Goal: Task Accomplishment & Management: Manage account settings

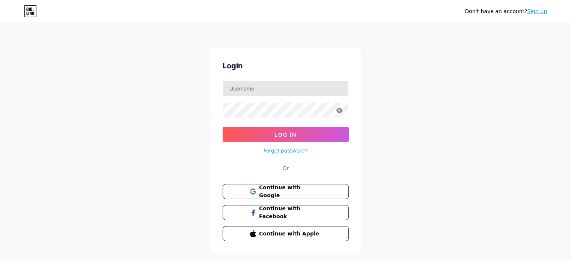
click at [269, 91] on input "text" at bounding box center [285, 88] width 125 height 15
type input "[EMAIL_ADDRESS][DOMAIN_NAME]"
click at [273, 190] on span "Continue with Google" at bounding box center [290, 192] width 63 height 16
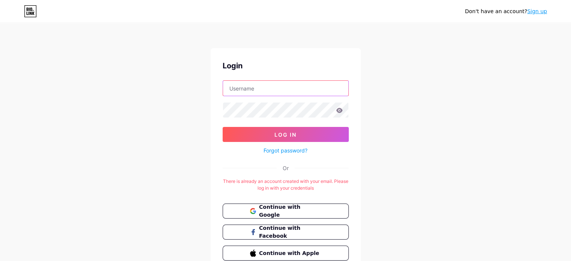
click at [264, 93] on input "text" at bounding box center [285, 88] width 125 height 15
click at [417, 175] on div "Don't have an account? Sign up Login Log In Forgot password? Or There is alread…" at bounding box center [285, 148] width 571 height 297
click at [271, 88] on input "text" at bounding box center [285, 88] width 125 height 15
type input "[EMAIL_ADDRESS][DOMAIN_NAME]"
click at [223, 127] on button "Log In" at bounding box center [286, 134] width 126 height 15
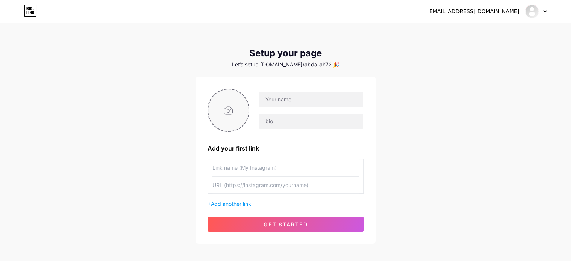
click at [233, 113] on input "file" at bounding box center [228, 110] width 41 height 42
type input "C:\fakepath\WhatsApp Image [DATE] 1.42.03 AM.jpeg"
click at [278, 102] on input "text" at bounding box center [311, 99] width 104 height 15
click at [307, 102] on input "text" at bounding box center [311, 99] width 104 height 15
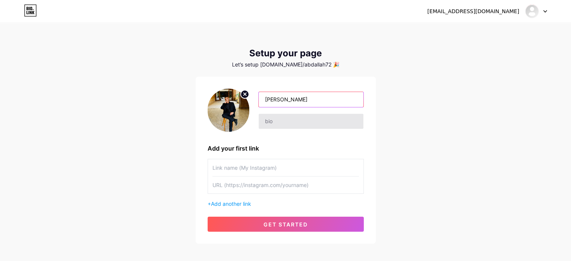
type input "[PERSON_NAME]"
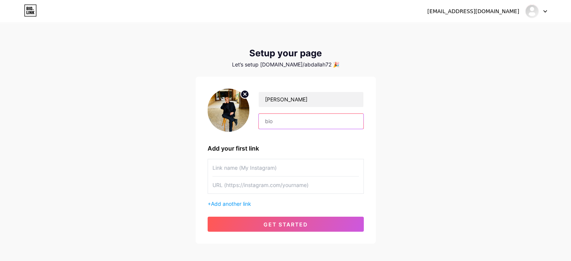
click at [284, 122] on input "text" at bounding box center [311, 121] width 104 height 15
click at [289, 123] on input "text" at bounding box center [311, 121] width 104 height 15
paste input "What’s up, I’m [PERSON_NAME]. I’m an architect living in MINIA. I am a fan of a…"
type input "What’s up, I’m [PERSON_NAME]. I’m an architect living in MINIA. I am a fan of a…"
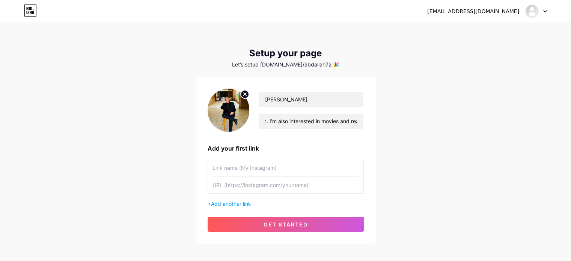
click at [377, 139] on div "[EMAIL_ADDRESS][DOMAIN_NAME] Dashboard Logout Setup your page Let’s setup [DOMA…" at bounding box center [285, 134] width 571 height 268
click at [255, 168] on input "text" at bounding box center [286, 167] width 146 height 17
click at [278, 173] on input "text" at bounding box center [286, 167] width 146 height 17
type input "INSTAGRAM"
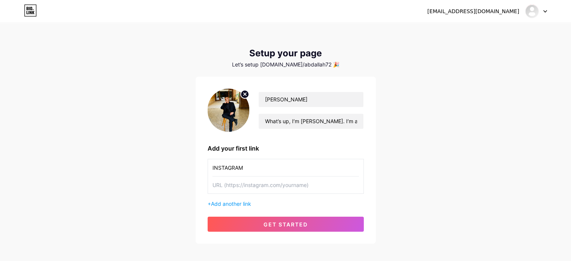
click at [266, 189] on input "text" at bounding box center [286, 185] width 146 height 17
paste input "[URL][DOMAIN_NAME]"
type input "[URL][DOMAIN_NAME]"
click at [238, 201] on span "Add another link" at bounding box center [231, 204] width 40 height 6
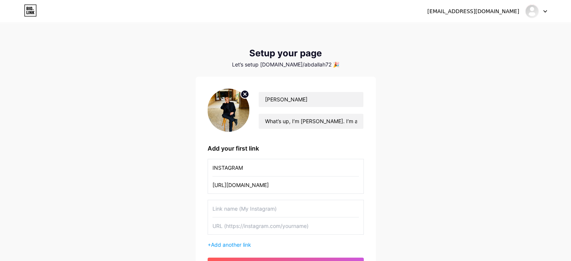
click at [248, 208] on input "text" at bounding box center [286, 208] width 146 height 17
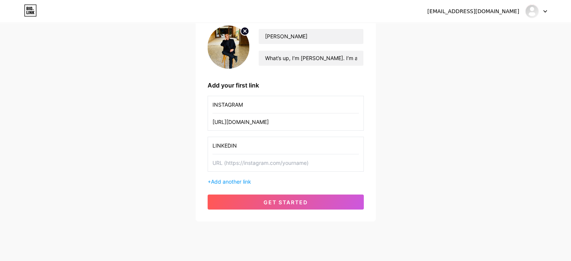
scroll to position [75, 0]
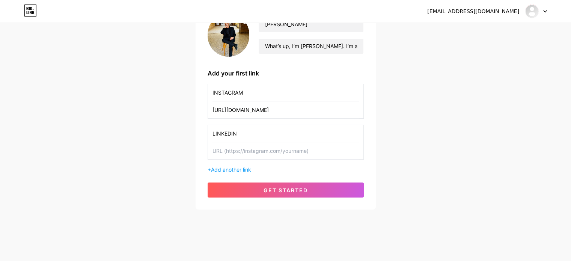
type input "LINKEDIN"
click at [281, 151] on input "text" at bounding box center [286, 150] width 146 height 17
click at [246, 149] on input "text" at bounding box center [286, 150] width 146 height 17
paste input "[URL][DOMAIN_NAME][PERSON_NAME]"
type input "[URL][DOMAIN_NAME][PERSON_NAME]"
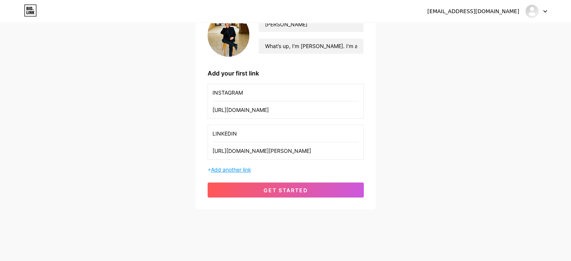
click at [251, 166] on span "Add another link" at bounding box center [231, 169] width 40 height 6
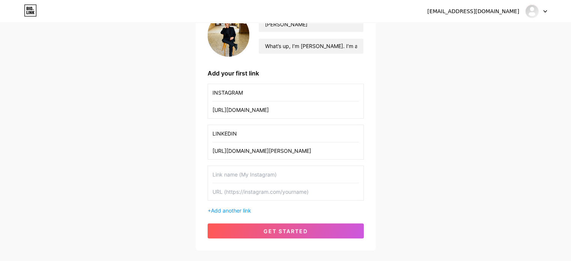
click at [251, 174] on input "text" at bounding box center [286, 174] width 146 height 17
type input "BEHANCE"
click at [253, 190] on input "text" at bounding box center [286, 191] width 146 height 17
click at [251, 195] on input "text" at bounding box center [286, 191] width 146 height 17
paste input "[URL][DOMAIN_NAME]"
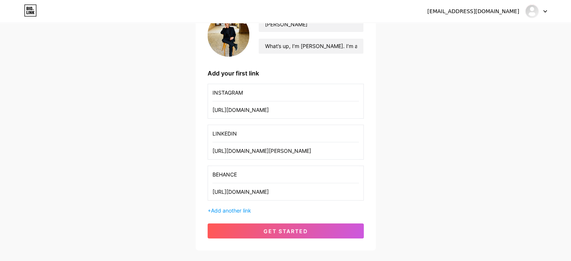
type input "[URL][DOMAIN_NAME]"
click at [211, 210] on div "+ Add another link" at bounding box center [286, 211] width 156 height 8
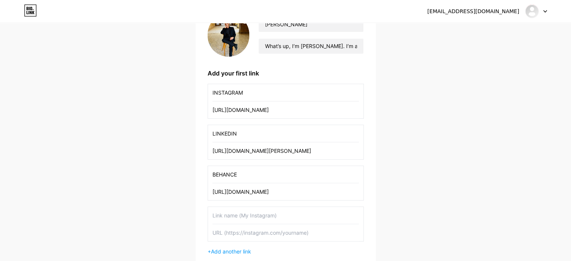
click at [226, 216] on input "text" at bounding box center [286, 215] width 146 height 17
type input "FACEBOOK"
click at [234, 231] on input "text" at bounding box center [286, 232] width 146 height 17
click at [243, 233] on input "text" at bounding box center [286, 232] width 146 height 17
paste input "[URL][DOMAIN_NAME]"
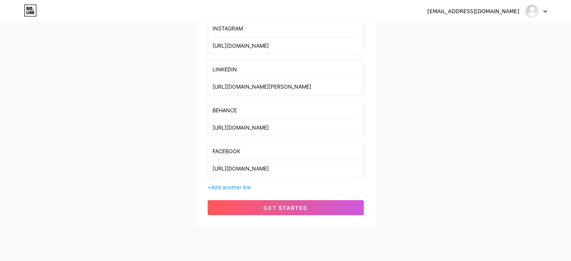
scroll to position [150, 0]
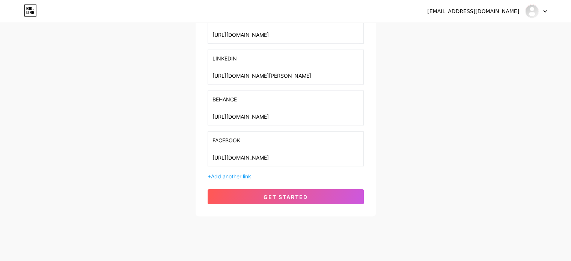
type input "[URL][DOMAIN_NAME]"
click at [240, 173] on span "Add another link" at bounding box center [231, 176] width 40 height 6
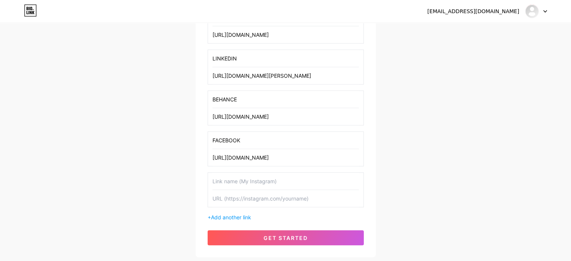
click at [240, 183] on input "text" at bounding box center [286, 181] width 146 height 17
type input "PHONE"
click at [237, 201] on input "text" at bounding box center [286, 198] width 146 height 17
type input "01100574382"
click at [237, 211] on div "INSTAGRAM [URL][DOMAIN_NAME] LINKEDIN [URL][DOMAIN_NAME][PERSON_NAME] BEHANCE […" at bounding box center [286, 115] width 156 height 213
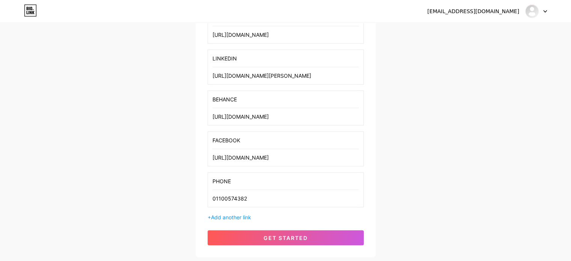
click at [237, 177] on input "PHONE" at bounding box center [286, 181] width 146 height 17
type input "PHONE 1"
click at [243, 214] on span "Add another link" at bounding box center [231, 217] width 40 height 6
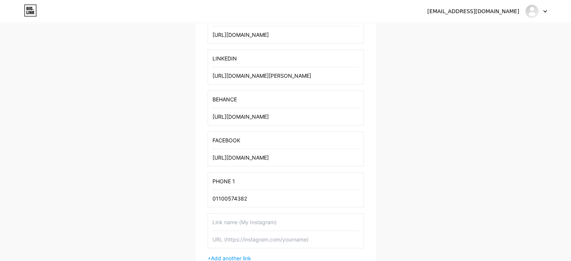
click at [248, 223] on input "text" at bounding box center [286, 222] width 146 height 17
type input "PHONE 2"
click at [258, 249] on div "INSTAGRAM [URL][DOMAIN_NAME] LINKEDIN [URL][DOMAIN_NAME][PERSON_NAME] BEHANCE […" at bounding box center [286, 136] width 156 height 254
click at [261, 242] on input "text" at bounding box center [286, 239] width 146 height 17
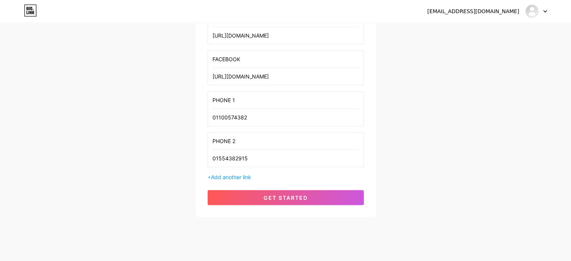
scroll to position [240, 0]
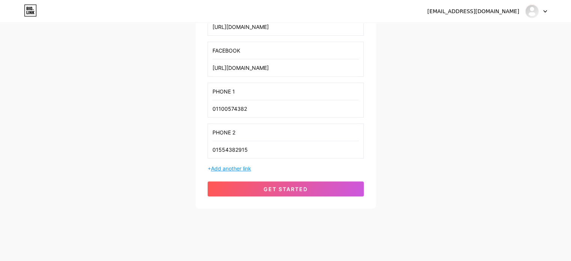
type input "01554382915"
click at [243, 166] on span "Add another link" at bounding box center [231, 168] width 40 height 6
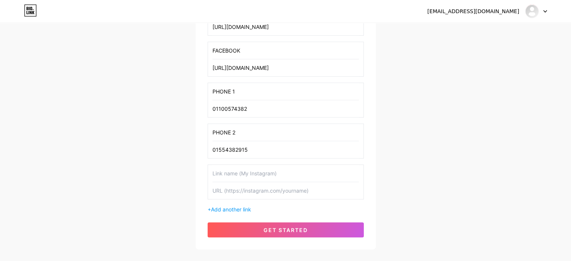
click at [243, 175] on input "text" at bounding box center [286, 173] width 146 height 17
type input "MOSTAQL"
click at [245, 190] on input "text" at bounding box center [286, 190] width 146 height 17
paste input "[URL][DOMAIN_NAME]"
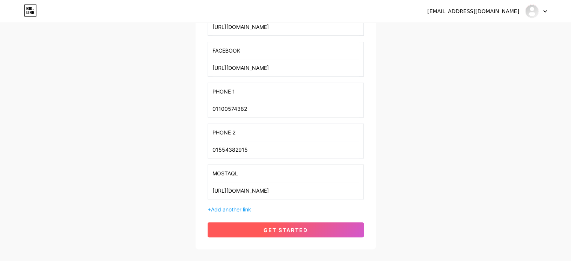
type input "[URL][DOMAIN_NAME]"
click at [267, 228] on span "get started" at bounding box center [286, 230] width 44 height 6
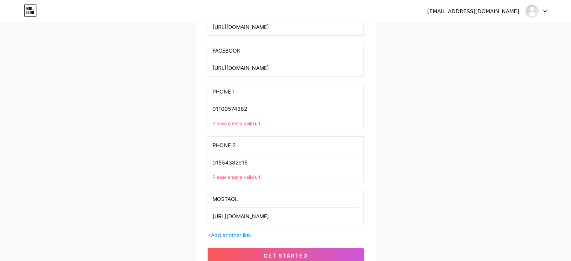
click at [249, 144] on input "PHONE 2" at bounding box center [286, 145] width 146 height 17
click at [186, 162] on div "[EMAIL_ADDRESS][DOMAIN_NAME] Dashboard Logout Setup your page Let’s setup [DOMA…" at bounding box center [285, 29] width 571 height 539
click at [247, 145] on input "PHONE 2" at bounding box center [286, 145] width 146 height 17
drag, startPoint x: 226, startPoint y: 140, endPoint x: 183, endPoint y: 142, distance: 42.5
click at [183, 142] on div "[EMAIL_ADDRESS][DOMAIN_NAME] Dashboard Logout Setup your page Let’s setup [DOMA…" at bounding box center [285, 29] width 571 height 539
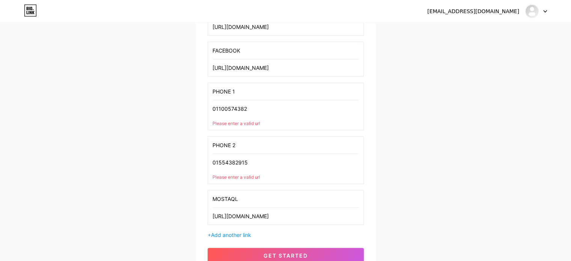
click at [261, 156] on input "01554382915" at bounding box center [286, 162] width 146 height 17
click at [403, 148] on div "[EMAIL_ADDRESS][DOMAIN_NAME] Dashboard Logout Setup your page Let’s setup [DOMA…" at bounding box center [285, 29] width 571 height 539
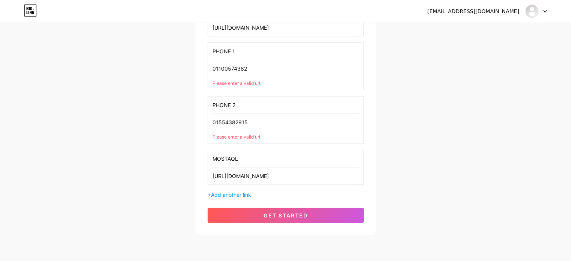
scroll to position [307, 0]
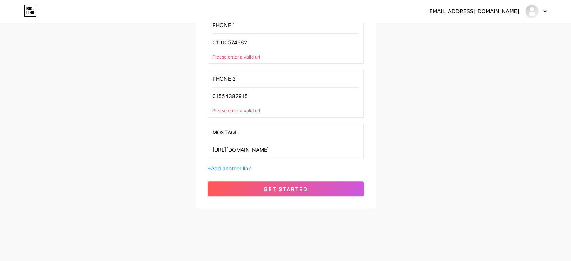
drag, startPoint x: 257, startPoint y: 95, endPoint x: 175, endPoint y: 85, distance: 82.8
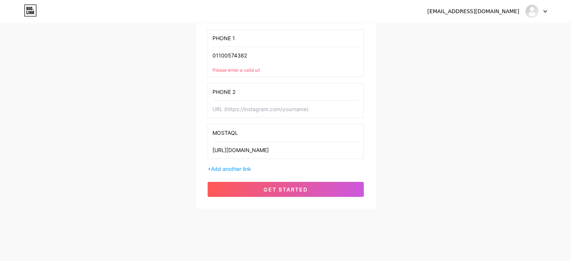
drag, startPoint x: 257, startPoint y: 54, endPoint x: 180, endPoint y: 52, distance: 76.3
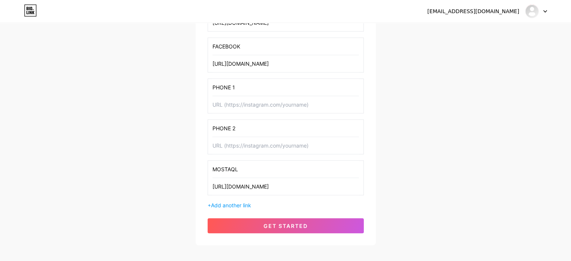
scroll to position [243, 0]
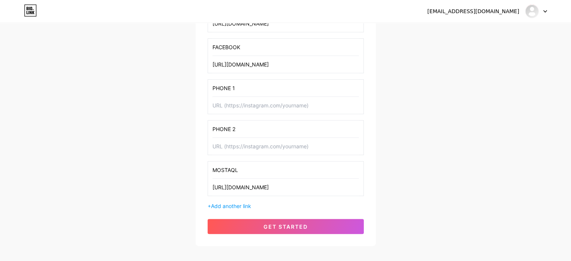
click at [239, 97] on input "text" at bounding box center [286, 105] width 146 height 17
click at [413, 146] on div "[EMAIL_ADDRESS][DOMAIN_NAME] Dashboard Logout Setup your page Let’s setup [DOMA…" at bounding box center [285, 13] width 571 height 513
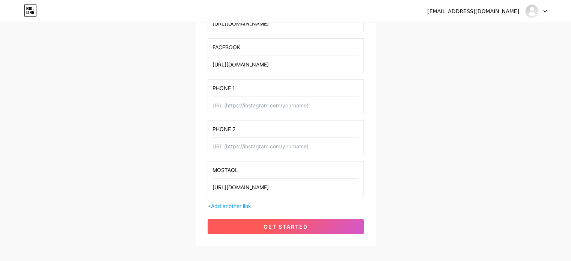
click at [307, 225] on span "get started" at bounding box center [286, 226] width 44 height 6
type input "MOSTAQL"
type input "[URL][DOMAIN_NAME]"
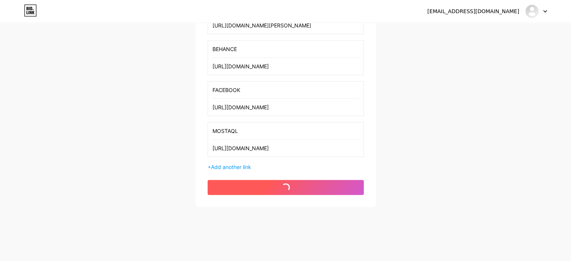
scroll to position [199, 0]
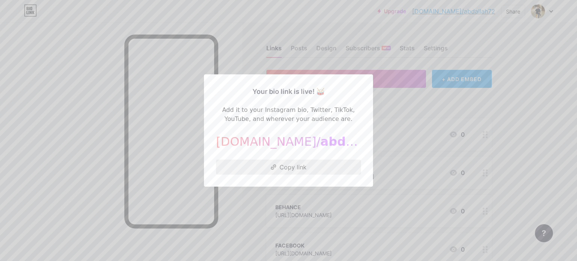
click at [290, 166] on button "Copy link" at bounding box center [288, 167] width 145 height 15
click at [412, 109] on div at bounding box center [288, 130] width 577 height 261
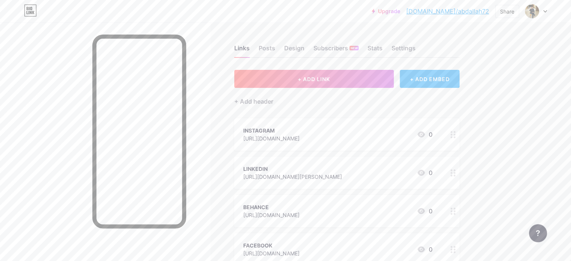
click at [459, 80] on div "+ ADD EMBED" at bounding box center [430, 79] width 60 height 18
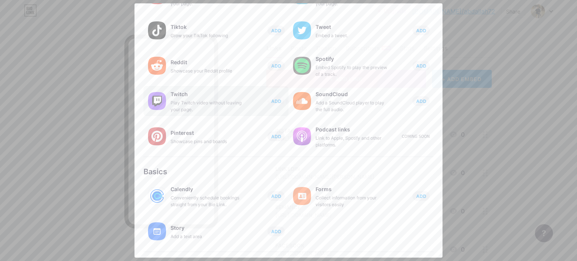
scroll to position [75, 0]
click at [273, 133] on span "ADD" at bounding box center [276, 136] width 10 height 6
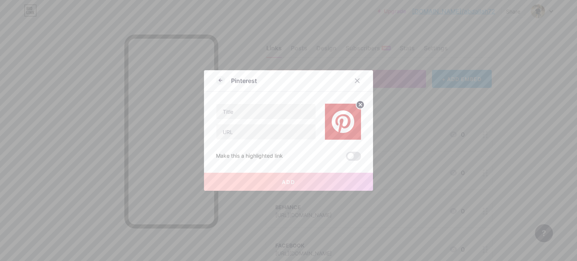
scroll to position [0, 0]
click at [270, 136] on input "text" at bounding box center [265, 131] width 99 height 15
click at [260, 129] on input "text" at bounding box center [265, 131] width 99 height 15
paste input "[URL][DOMAIN_NAME]"
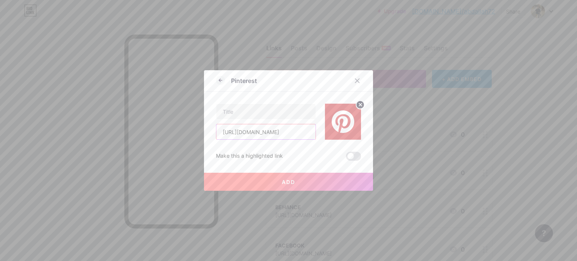
scroll to position [0, 24]
type input "[URL][DOMAIN_NAME]"
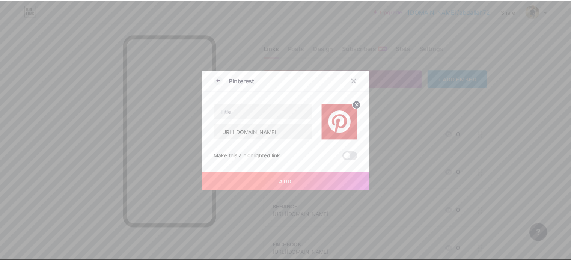
scroll to position [0, 0]
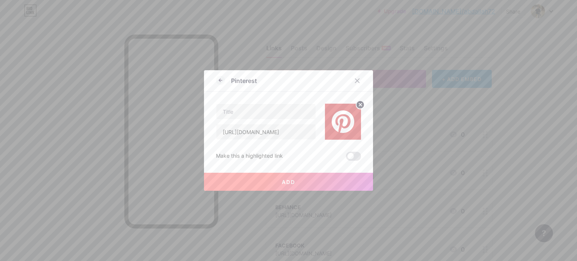
click at [284, 184] on span "Add" at bounding box center [289, 182] width 14 height 6
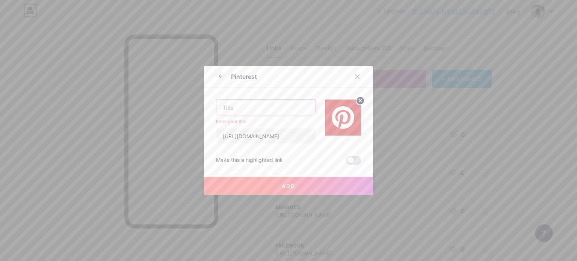
click at [263, 109] on input "text" at bounding box center [265, 107] width 99 height 15
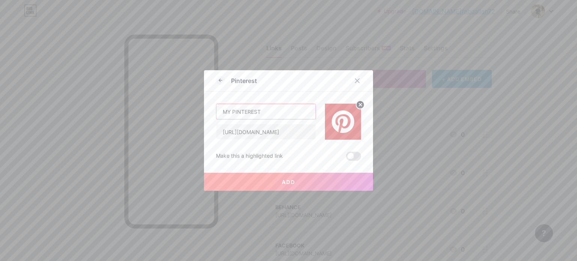
type input "MY PINTEREST"
click at [290, 181] on span "Add" at bounding box center [289, 182] width 14 height 6
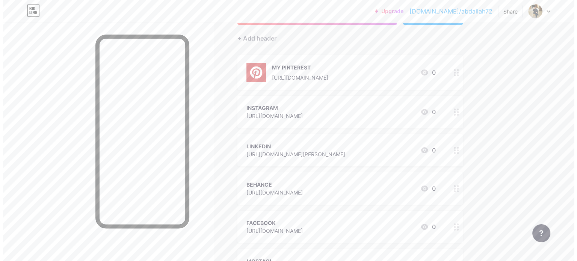
scroll to position [75, 0]
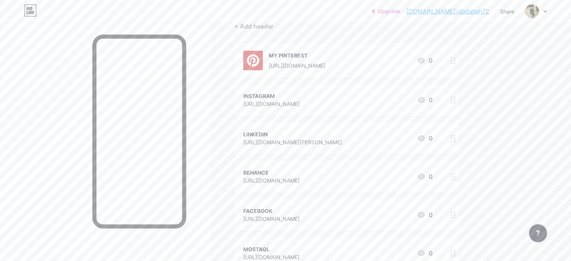
click at [288, 95] on div "INSTAGRAM" at bounding box center [271, 96] width 56 height 8
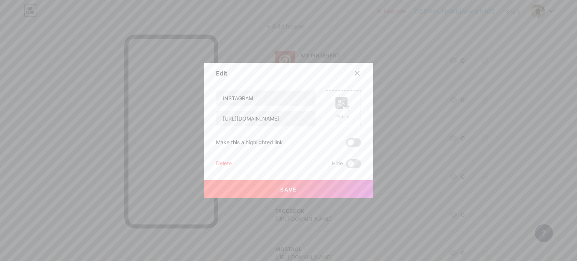
click at [331, 107] on div "Picture" at bounding box center [343, 108] width 36 height 36
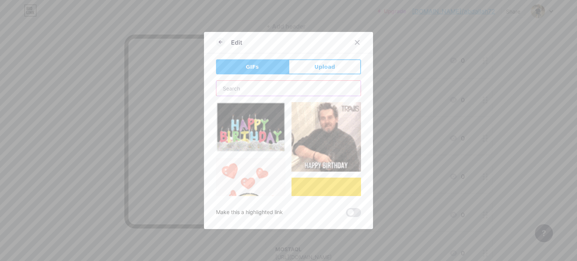
click at [265, 87] on input "text" at bounding box center [288, 88] width 144 height 15
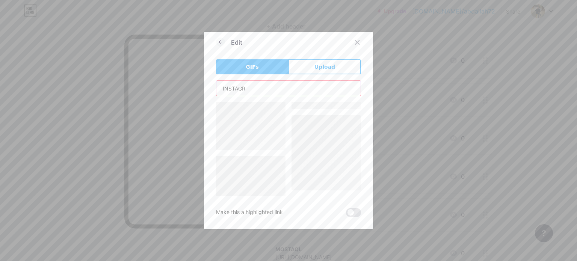
scroll to position [0, 0]
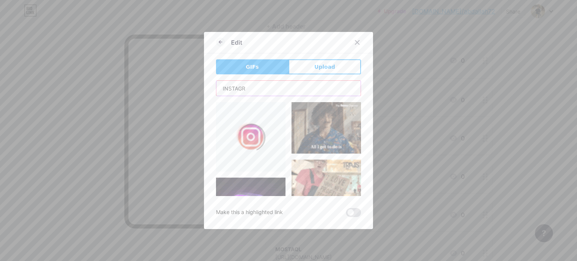
type input "INSTAGR"
click at [258, 137] on img at bounding box center [250, 136] width 69 height 69
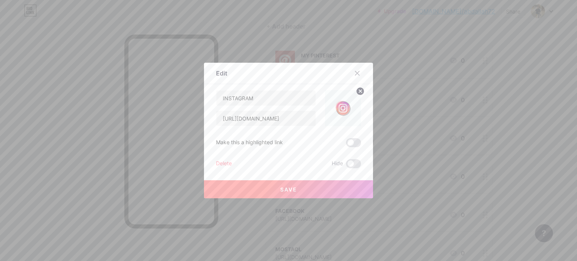
click at [307, 190] on button "Save" at bounding box center [288, 189] width 169 height 18
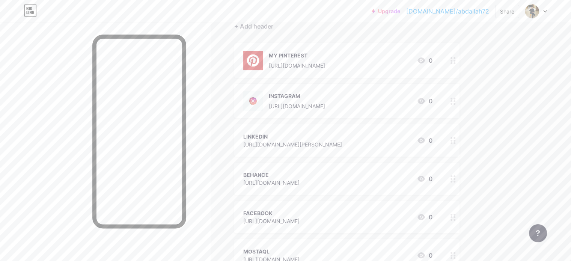
click at [295, 133] on div "LINKEDIN" at bounding box center [292, 137] width 99 height 8
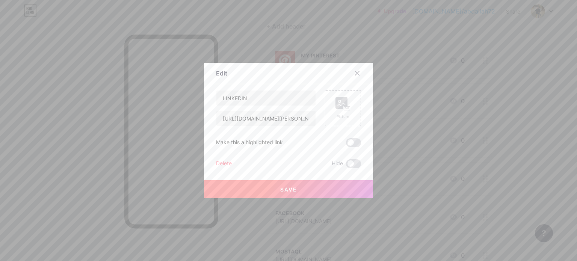
click at [335, 104] on icon at bounding box center [342, 104] width 15 height 14
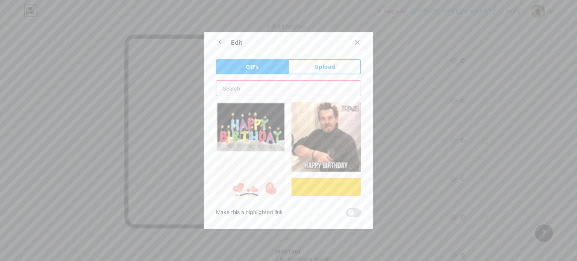
click at [285, 93] on input "text" at bounding box center [288, 88] width 144 height 15
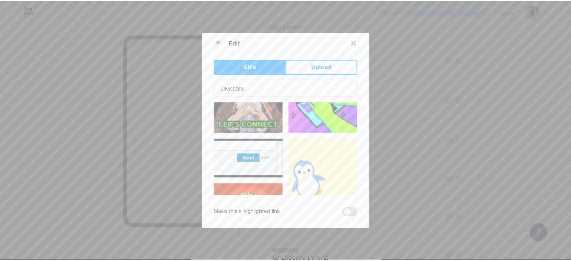
scroll to position [113, 0]
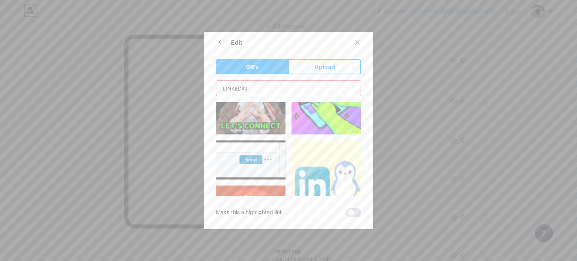
type input "LINKEDIN"
click at [321, 168] on img at bounding box center [325, 174] width 69 height 69
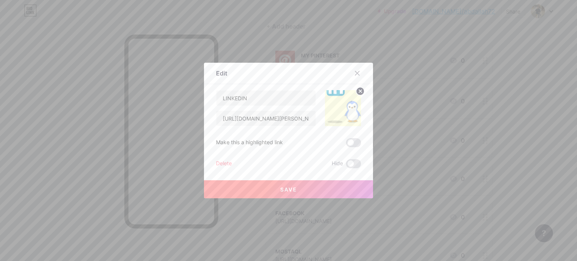
click at [289, 190] on span "Save" at bounding box center [288, 189] width 17 height 6
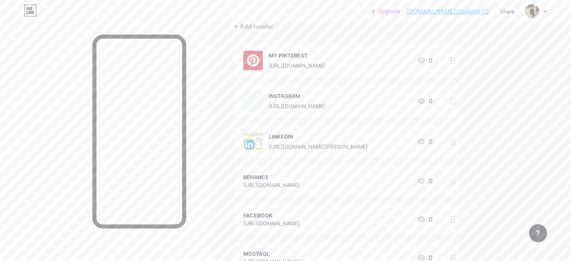
click at [343, 135] on div "LINKEDIN" at bounding box center [318, 137] width 99 height 8
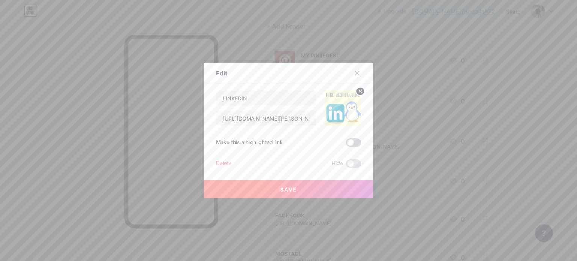
click at [353, 142] on span at bounding box center [353, 142] width 15 height 9
click at [346, 145] on input "checkbox" at bounding box center [346, 145] width 0 height 0
click at [311, 189] on button "Save" at bounding box center [288, 189] width 169 height 18
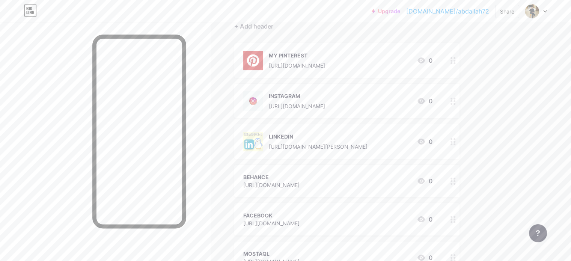
click at [368, 139] on div "LINKEDIN" at bounding box center [318, 137] width 99 height 8
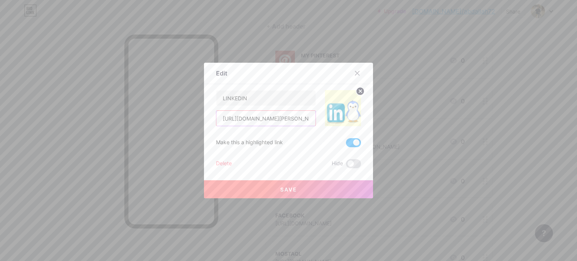
click at [291, 117] on input "[URL][DOMAIN_NAME][PERSON_NAME]" at bounding box center [265, 118] width 99 height 15
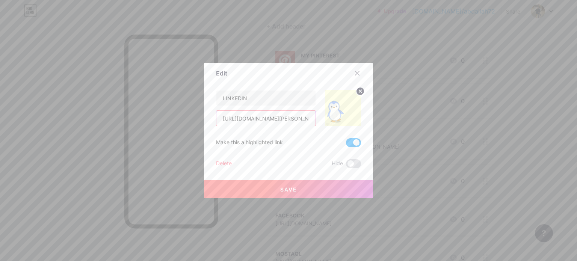
click at [291, 117] on input "[URL][DOMAIN_NAME][PERSON_NAME]" at bounding box center [265, 118] width 99 height 15
click at [355, 75] on icon at bounding box center [357, 73] width 6 height 6
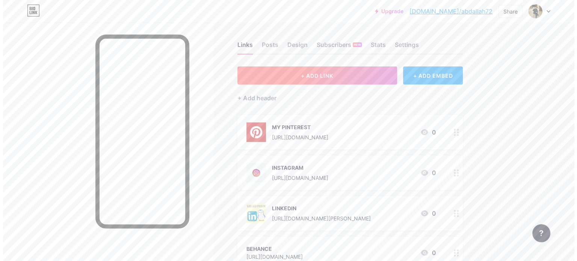
scroll to position [0, 0]
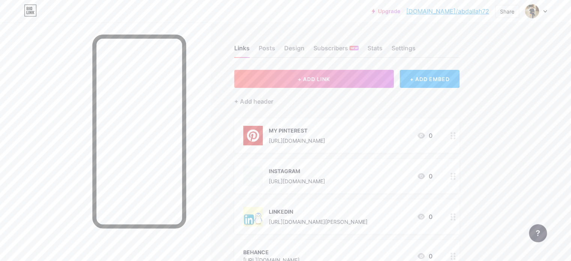
click at [460, 76] on div "+ ADD EMBED" at bounding box center [430, 79] width 60 height 18
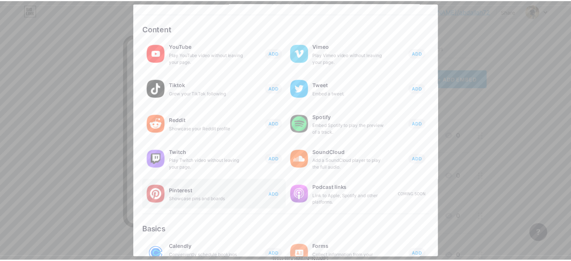
scroll to position [15, 0]
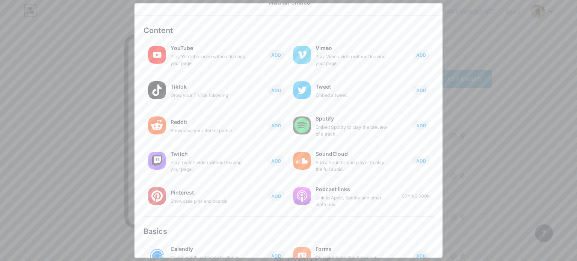
click at [86, 138] on div at bounding box center [288, 130] width 577 height 261
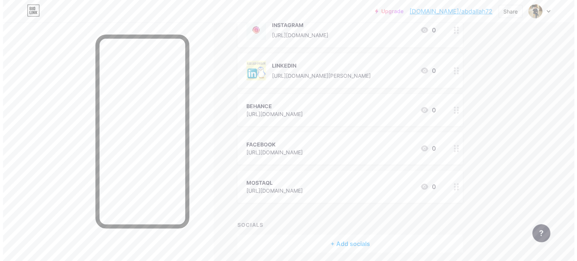
scroll to position [150, 0]
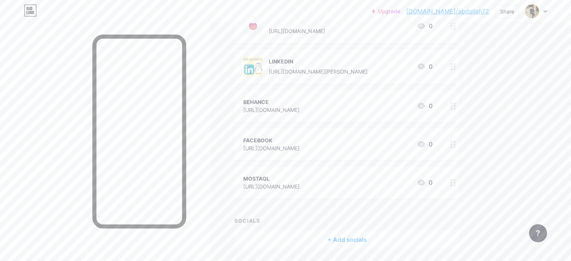
click at [290, 100] on div "BEHANCE" at bounding box center [271, 102] width 56 height 8
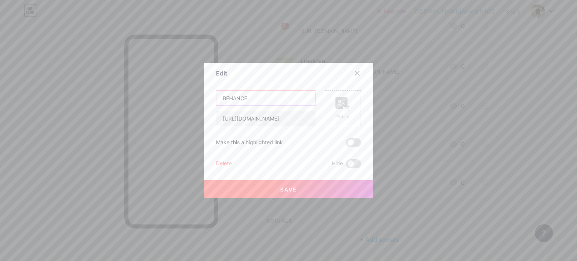
click at [265, 100] on input "BEHANCE" at bounding box center [265, 98] width 99 height 15
click at [353, 112] on div "Picture" at bounding box center [343, 108] width 36 height 36
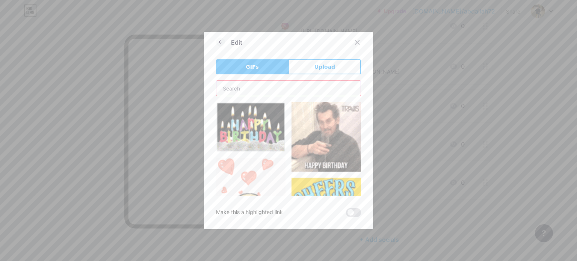
click at [246, 87] on input "text" at bounding box center [288, 88] width 144 height 15
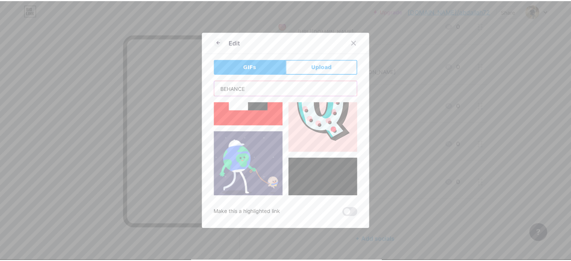
scroll to position [1164, 0]
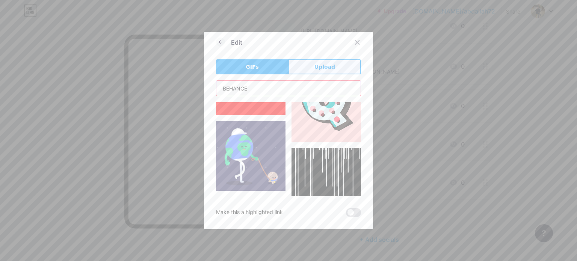
type input "BEHANCE"
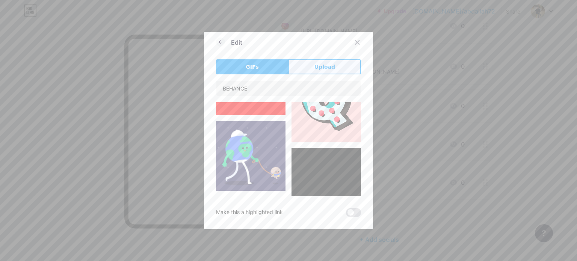
click at [303, 67] on button "Upload" at bounding box center [324, 66] width 72 height 15
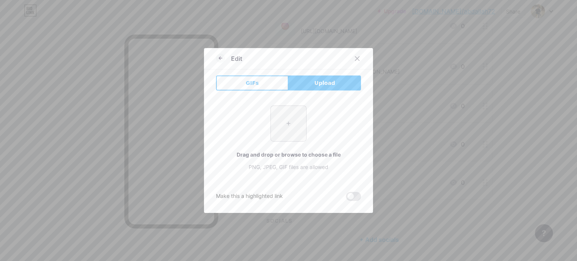
click at [297, 121] on input "file" at bounding box center [288, 123] width 35 height 35
click at [290, 136] on input "file" at bounding box center [288, 123] width 35 height 35
type input "C:\fakepath\تنزيل.png"
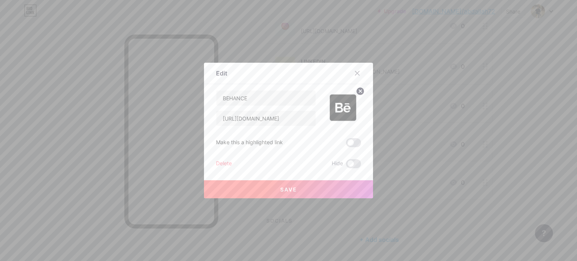
click at [285, 190] on span "Save" at bounding box center [288, 189] width 17 height 6
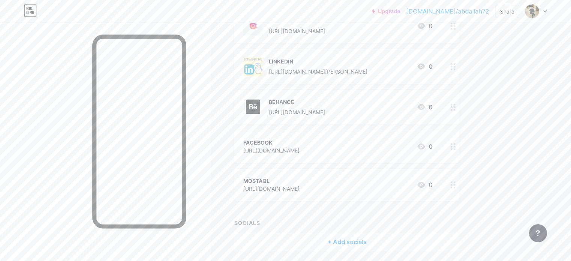
click at [300, 139] on div "FACEBOOK" at bounding box center [271, 143] width 56 height 8
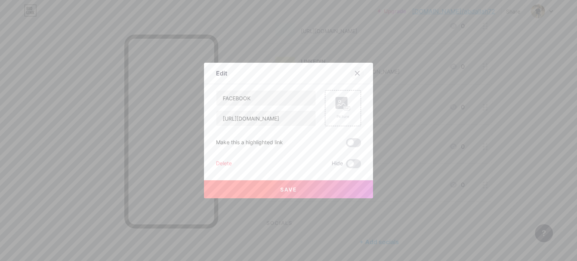
click at [351, 72] on div at bounding box center [357, 73] width 14 height 14
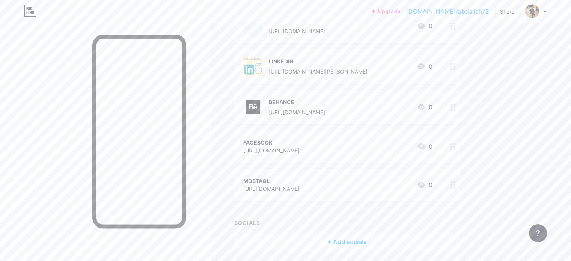
click at [263, 60] on img at bounding box center [253, 67] width 20 height 20
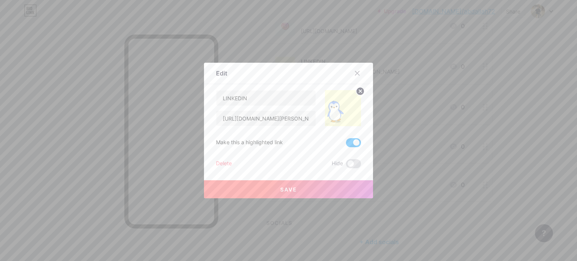
click at [357, 90] on circle at bounding box center [360, 91] width 8 height 8
click at [349, 101] on div "Picture" at bounding box center [343, 108] width 36 height 36
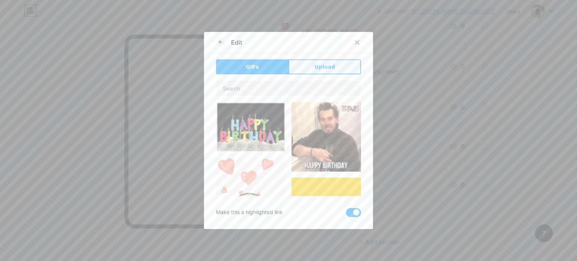
click at [332, 66] on button "Upload" at bounding box center [324, 66] width 72 height 15
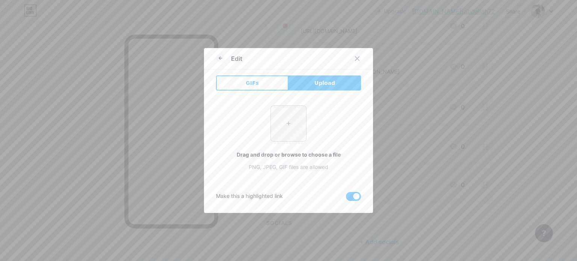
click at [300, 124] on input "file" at bounding box center [288, 123] width 35 height 35
type input "C:\fakepath\تنزيل (2).png"
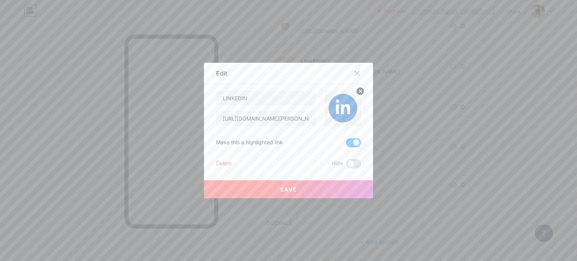
click at [299, 184] on button "Save" at bounding box center [288, 189] width 169 height 18
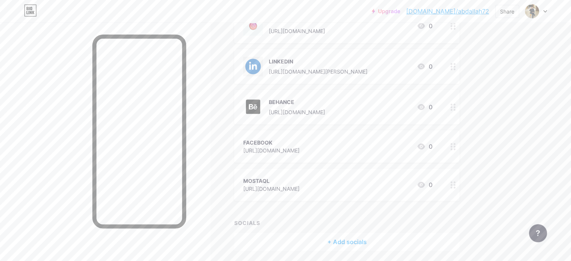
click at [263, 27] on img at bounding box center [253, 26] width 20 height 20
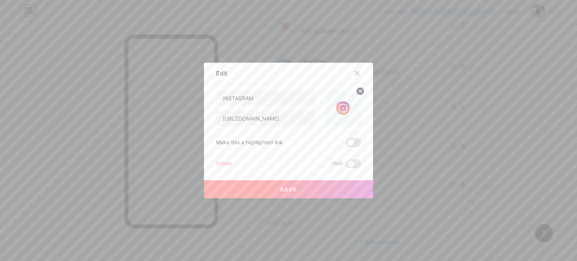
click at [358, 94] on circle at bounding box center [360, 91] width 8 height 8
click at [349, 106] on div "Picture" at bounding box center [343, 108] width 36 height 36
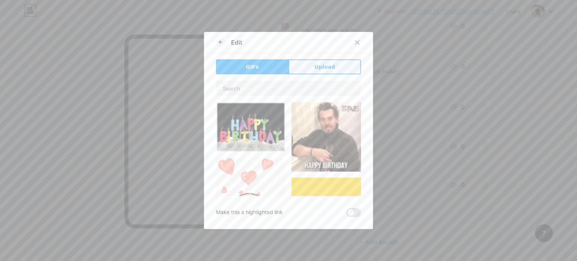
click at [322, 66] on span "Upload" at bounding box center [324, 67] width 21 height 8
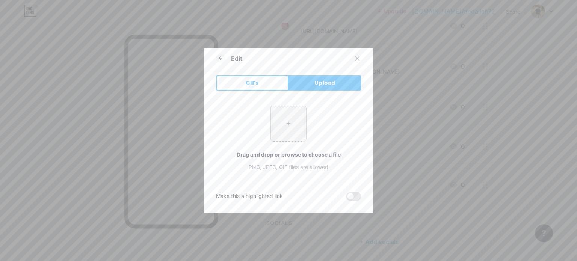
click at [302, 118] on input "file" at bounding box center [288, 123] width 35 height 35
type input "C:\fakepath\تنزيل.jpeg"
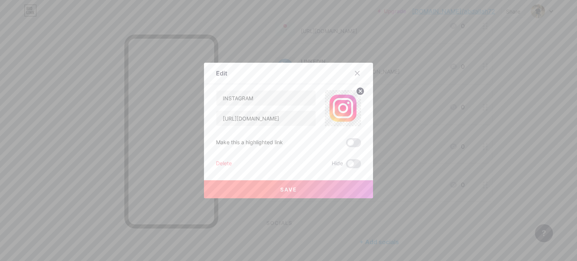
click at [290, 189] on span "Save" at bounding box center [288, 189] width 17 height 6
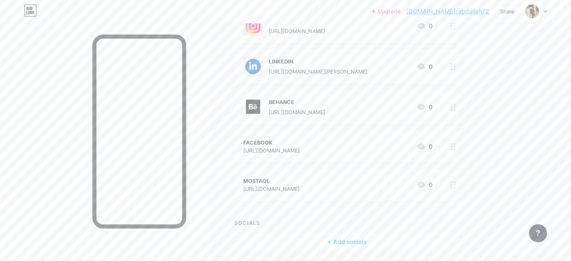
click at [297, 139] on div "FACEBOOK" at bounding box center [271, 143] width 56 height 8
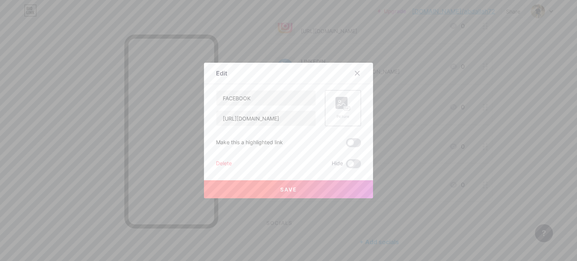
click at [344, 108] on rect at bounding box center [347, 109] width 6 height 4
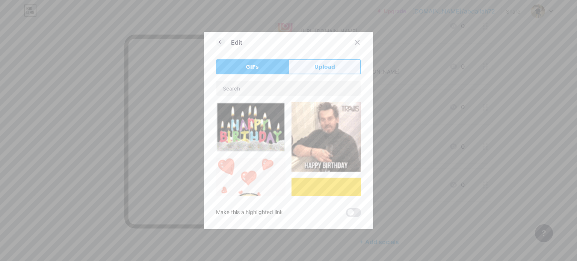
click at [314, 65] on span "Upload" at bounding box center [324, 67] width 21 height 8
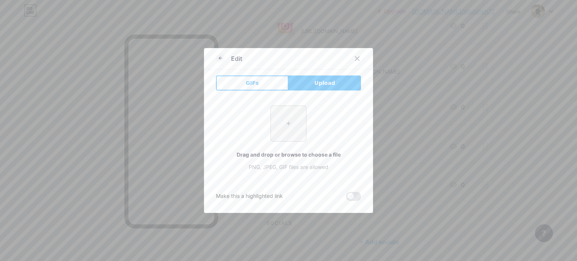
click at [294, 114] on input "file" at bounding box center [288, 123] width 35 height 35
type input "C:\fakepath\تنزيل (1).png"
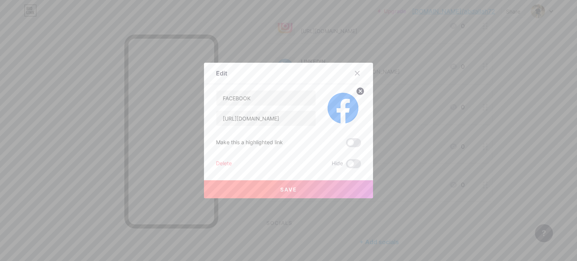
click at [305, 193] on button "Save" at bounding box center [288, 189] width 169 height 18
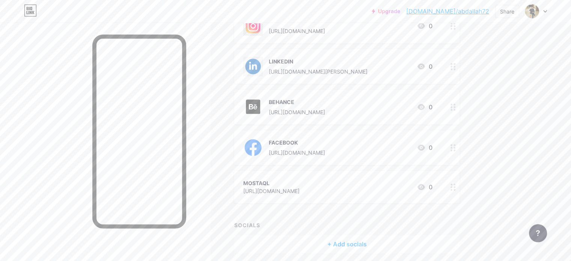
click at [288, 179] on div "MOSTAQL" at bounding box center [271, 183] width 56 height 8
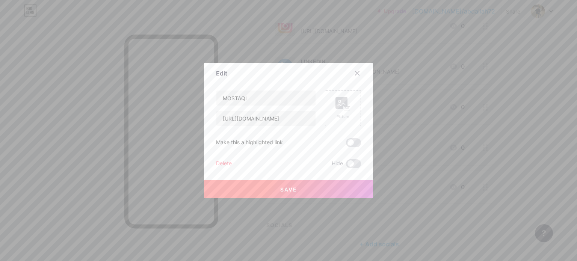
click at [351, 100] on div "Picture" at bounding box center [343, 108] width 36 height 36
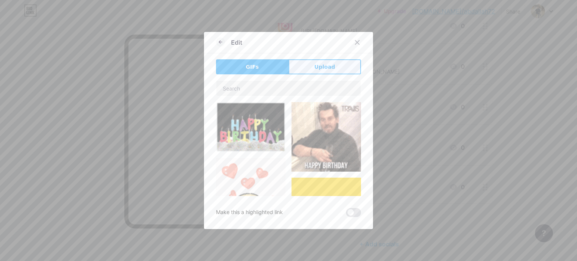
click at [323, 71] on button "Upload" at bounding box center [324, 66] width 72 height 15
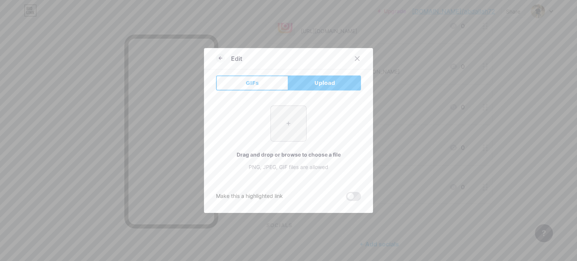
click at [288, 120] on input "file" at bounding box center [288, 123] width 35 height 35
type input "C:\fakepath\تنزيل (3).png"
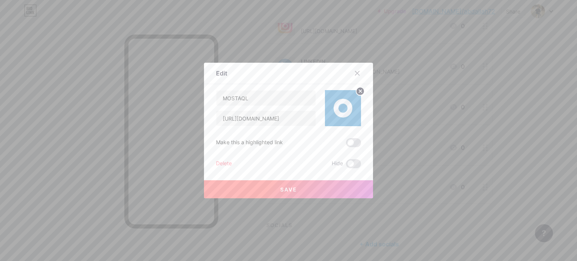
click at [304, 185] on button "Save" at bounding box center [288, 189] width 169 height 18
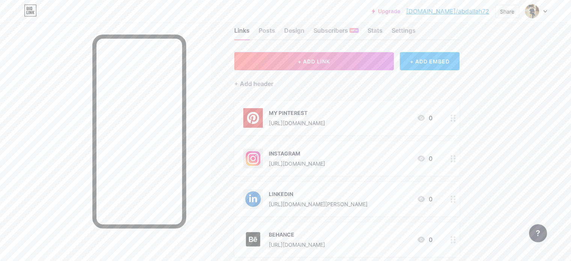
scroll to position [0, 0]
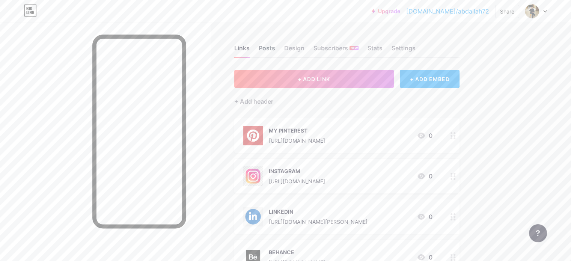
click at [275, 49] on div "Posts" at bounding box center [267, 51] width 17 height 14
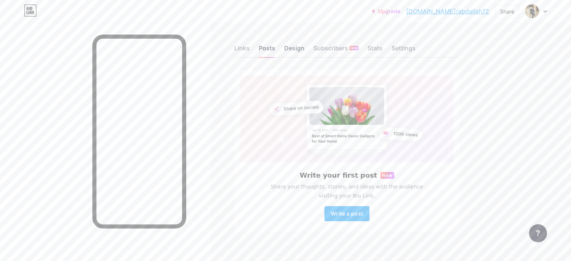
click at [305, 47] on div "Design" at bounding box center [294, 51] width 20 height 14
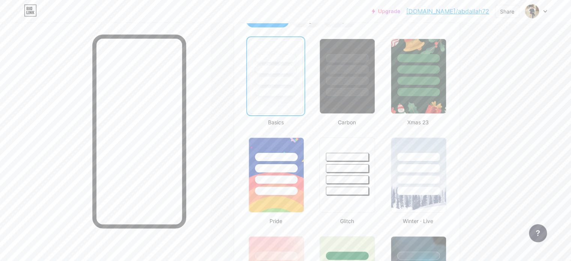
scroll to position [188, 0]
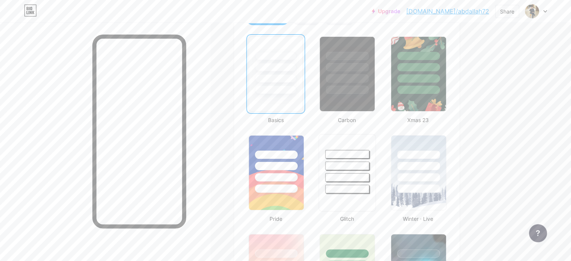
click at [376, 159] on div at bounding box center [347, 163] width 56 height 59
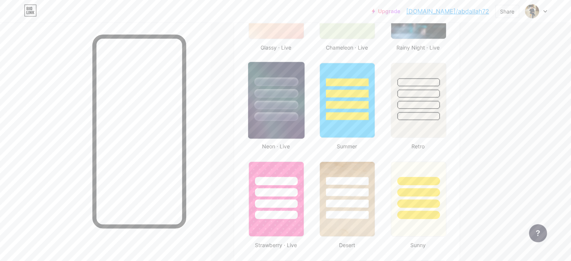
scroll to position [488, 0]
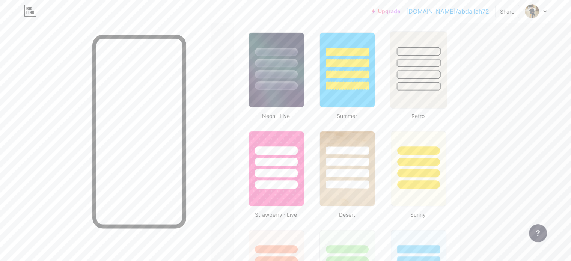
click at [426, 87] on div at bounding box center [418, 61] width 56 height 59
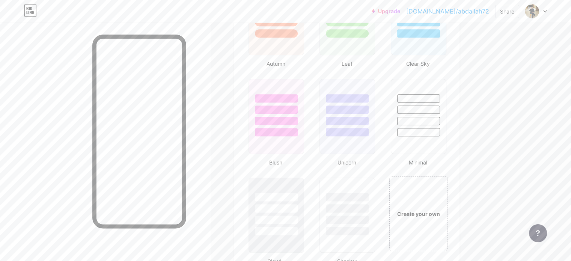
scroll to position [751, 0]
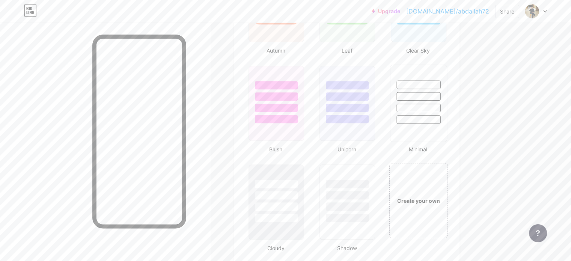
click at [441, 105] on div at bounding box center [419, 108] width 44 height 9
drag, startPoint x: 214, startPoint y: 126, endPoint x: 218, endPoint y: 160, distance: 34.3
click at [186, 163] on div at bounding box center [139, 132] width 94 height 194
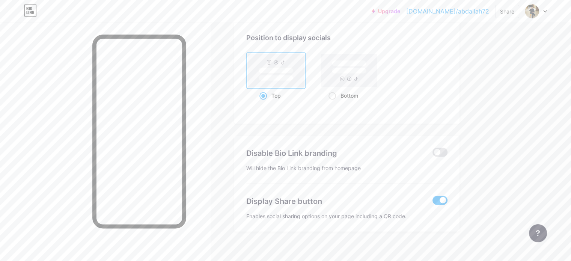
scroll to position [1012, 0]
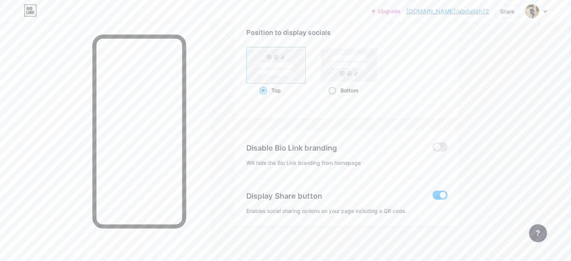
click at [365, 91] on div "Bottom" at bounding box center [350, 90] width 42 height 14
click at [334, 97] on input "Bottom" at bounding box center [331, 99] width 5 height 5
radio input "true"
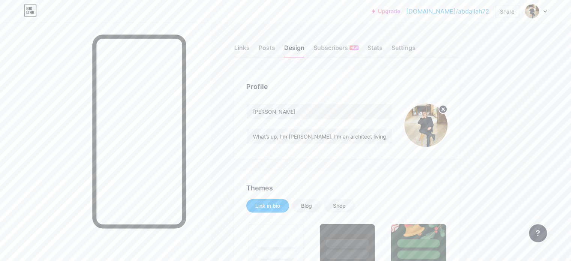
scroll to position [0, 0]
click at [250, 46] on div "Links" at bounding box center [241, 51] width 15 height 14
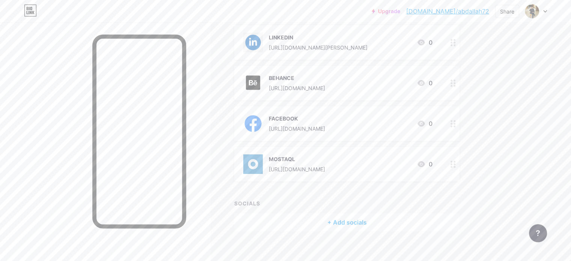
scroll to position [181, 0]
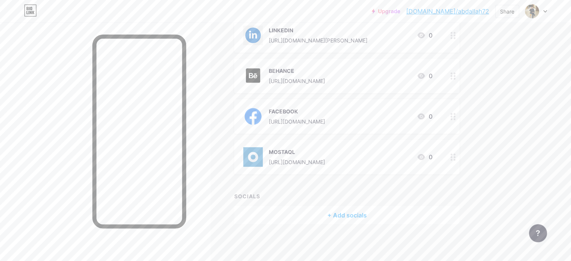
click at [291, 192] on div "SOCIALS" at bounding box center [346, 196] width 225 height 8
click at [355, 216] on div "+ Add socials" at bounding box center [346, 215] width 225 height 18
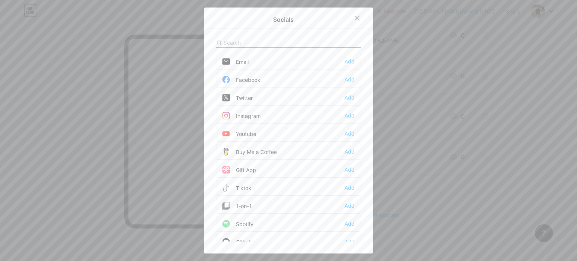
click at [344, 61] on div "Add" at bounding box center [349, 62] width 10 height 8
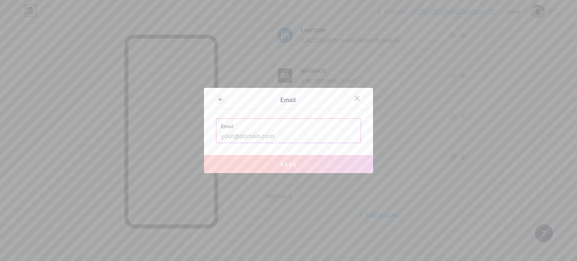
click at [243, 134] on input "text" at bounding box center [288, 136] width 135 height 13
click at [276, 134] on input "text" at bounding box center [288, 136] width 135 height 13
paste input "[EMAIL_ADDRESS][DOMAIN_NAME]"
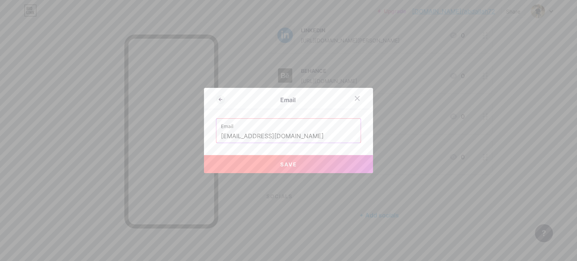
click at [272, 169] on button "Save" at bounding box center [288, 164] width 169 height 18
type input "mailto:[EMAIL_ADDRESS][DOMAIN_NAME]"
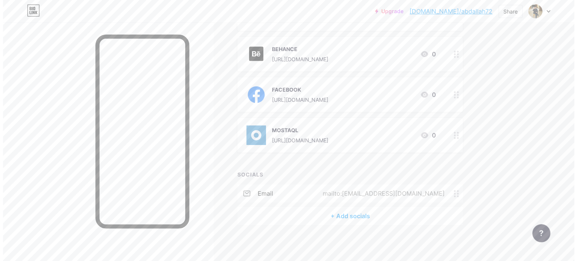
scroll to position [204, 0]
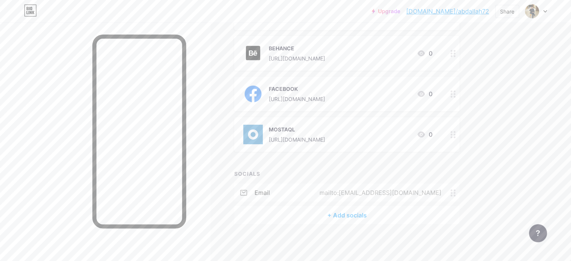
click at [398, 212] on div "+ Add socials" at bounding box center [346, 215] width 225 height 18
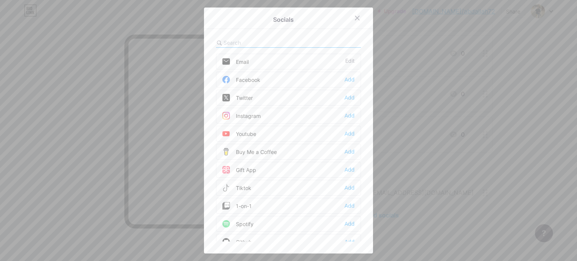
click at [241, 60] on div "Email" at bounding box center [235, 62] width 26 height 8
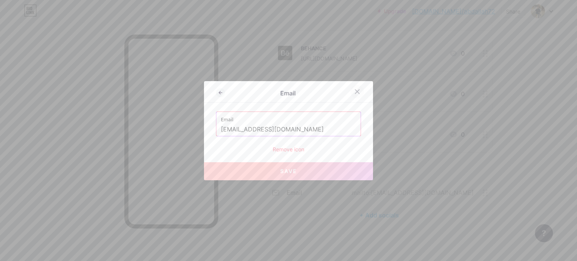
click at [354, 91] on icon at bounding box center [357, 92] width 6 height 6
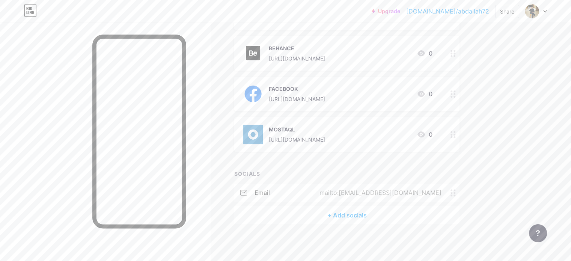
click at [460, 192] on span at bounding box center [455, 192] width 9 height 7
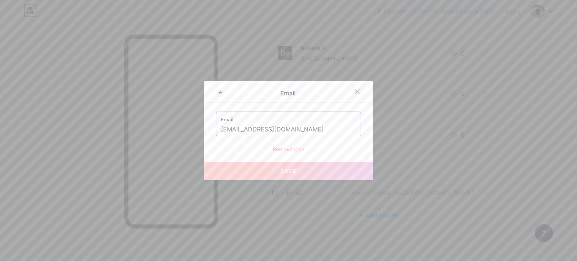
click at [354, 93] on icon at bounding box center [357, 92] width 6 height 6
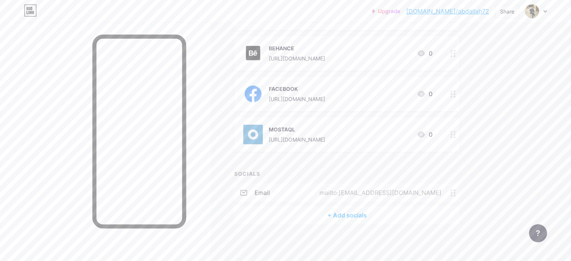
click at [381, 215] on div "+ Add socials" at bounding box center [346, 215] width 225 height 18
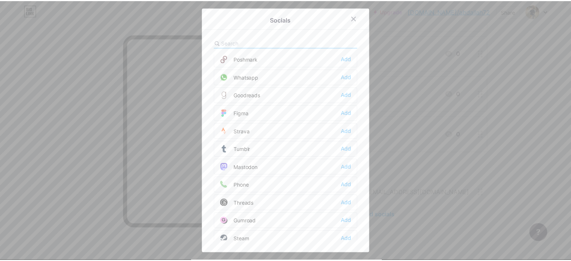
scroll to position [639, 0]
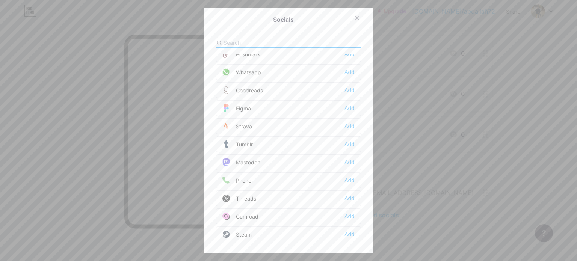
click at [341, 172] on div "Phone Add" at bounding box center [288, 180] width 145 height 16
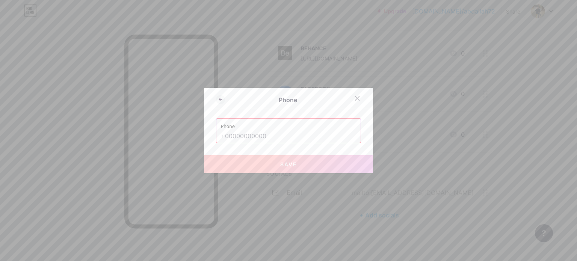
click at [270, 138] on input "text" at bounding box center [288, 136] width 135 height 13
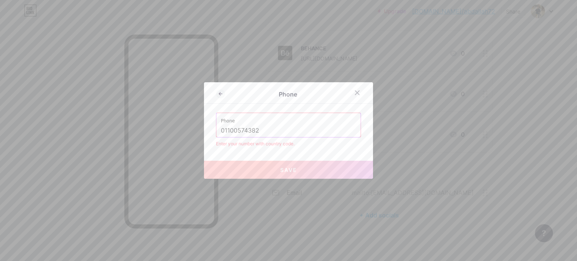
click at [305, 141] on div "Enter your number with country code." at bounding box center [288, 143] width 145 height 7
click at [221, 133] on input "01100574382" at bounding box center [288, 130] width 135 height 13
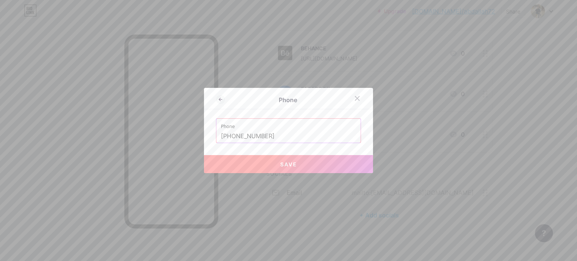
click at [263, 168] on button "Save" at bounding box center [288, 164] width 169 height 18
type input "tel:[PHONE_NUMBER]"
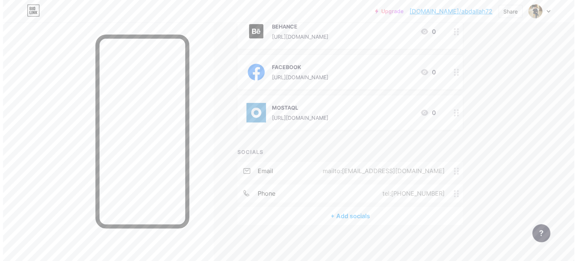
scroll to position [226, 0]
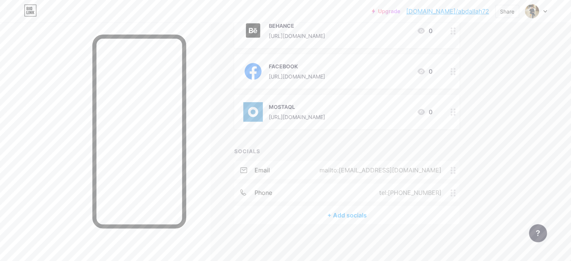
click at [366, 216] on div "+ Add socials" at bounding box center [346, 215] width 225 height 18
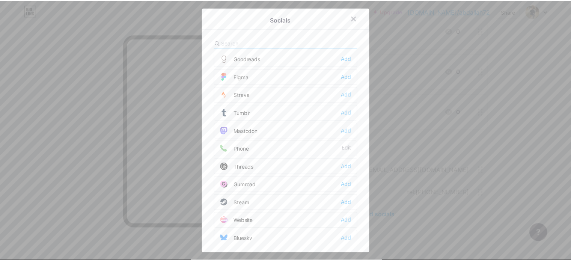
scroll to position [670, 0]
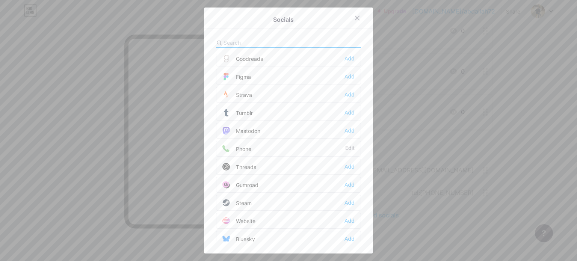
drag, startPoint x: 260, startPoint y: 141, endPoint x: 278, endPoint y: 142, distance: 18.5
click at [278, 142] on div "Phone Edit" at bounding box center [288, 149] width 145 height 16
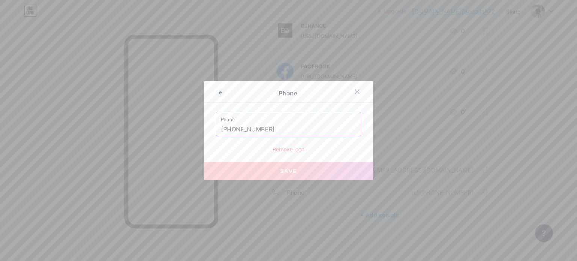
click at [331, 153] on div "Remove icon" at bounding box center [288, 149] width 145 height 8
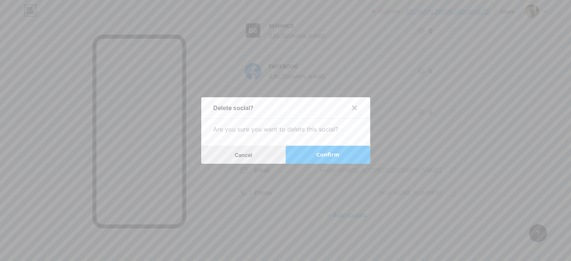
click at [263, 149] on button "Cancel" at bounding box center [243, 155] width 85 height 18
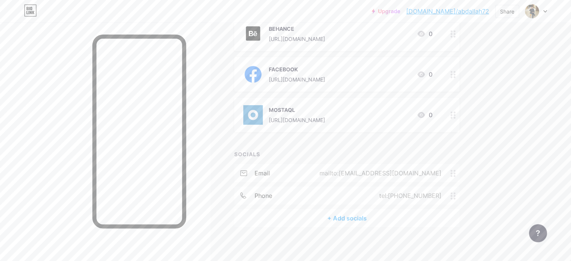
scroll to position [226, 0]
drag, startPoint x: 404, startPoint y: 116, endPoint x: 300, endPoint y: 116, distance: 104.4
click at [300, 116] on div "MOSTAQL [URL][DOMAIN_NAME] 0" at bounding box center [337, 112] width 189 height 20
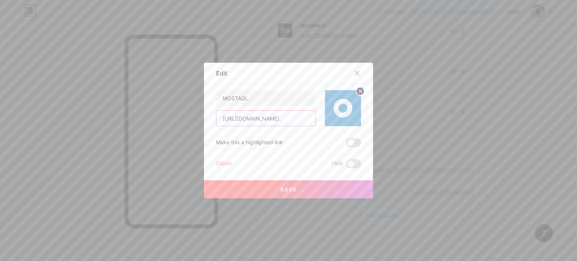
click at [307, 118] on input "[URL][DOMAIN_NAME]" at bounding box center [265, 118] width 99 height 15
click at [355, 72] on icon at bounding box center [357, 73] width 4 height 4
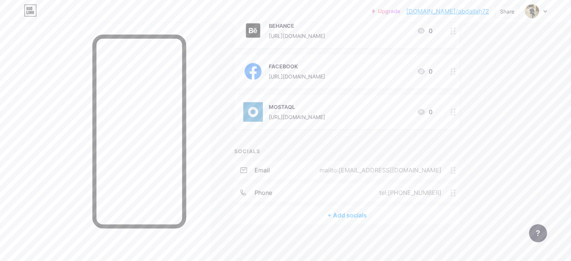
drag, startPoint x: 432, startPoint y: 76, endPoint x: 297, endPoint y: 75, distance: 134.9
click at [297, 75] on div "FACEBOOK [URL][DOMAIN_NAME] 0" at bounding box center [337, 72] width 189 height 20
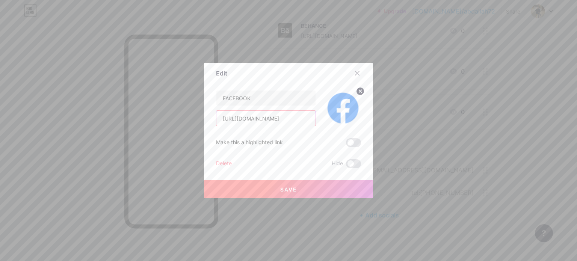
click at [307, 116] on input "[URL][DOMAIN_NAME]" at bounding box center [265, 118] width 99 height 15
click at [359, 71] on div at bounding box center [357, 73] width 14 height 14
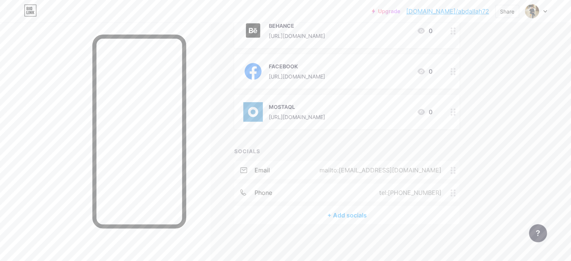
click at [348, 142] on div "+ ADD LINK + ADD EMBED + Add header MY PINTEREST [URL][DOMAIN_NAME] 0 INSTAGRAM…" at bounding box center [346, 33] width 225 height 381
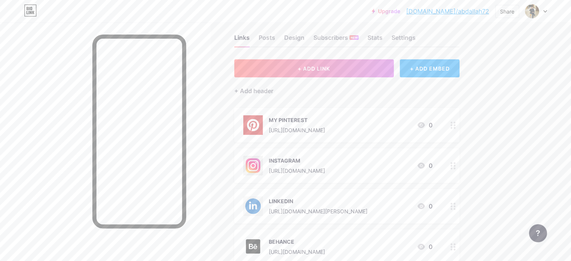
scroll to position [0, 0]
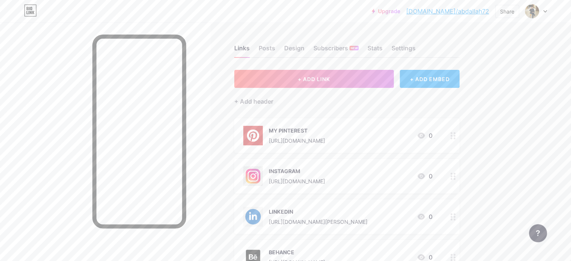
click at [325, 134] on div "MY PINTEREST [URL][DOMAIN_NAME]" at bounding box center [297, 136] width 56 height 20
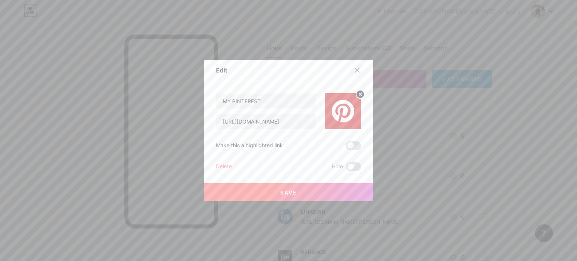
click at [355, 68] on icon at bounding box center [357, 70] width 6 height 6
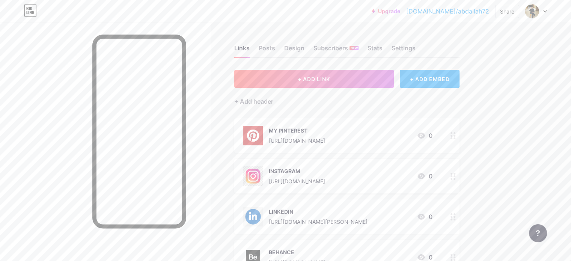
click at [325, 166] on div "INSTAGRAM [URL][DOMAIN_NAME]" at bounding box center [297, 176] width 56 height 20
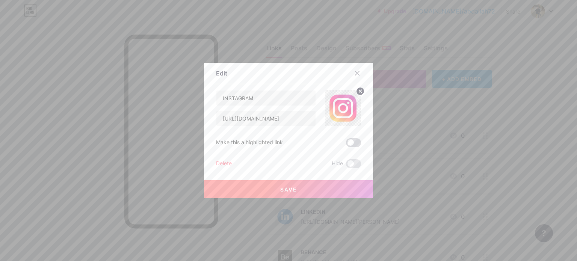
click at [354, 147] on span at bounding box center [353, 142] width 15 height 9
click at [346, 145] on input "checkbox" at bounding box center [346, 145] width 0 height 0
click at [320, 184] on button "Save" at bounding box center [288, 189] width 169 height 18
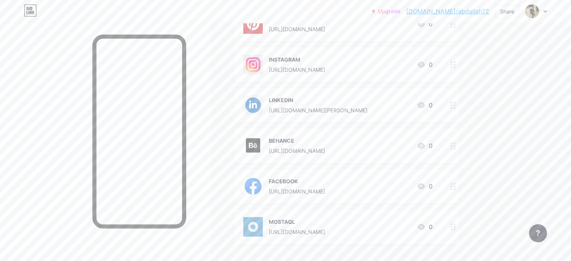
scroll to position [113, 0]
click at [460, 146] on div at bounding box center [453, 144] width 13 height 35
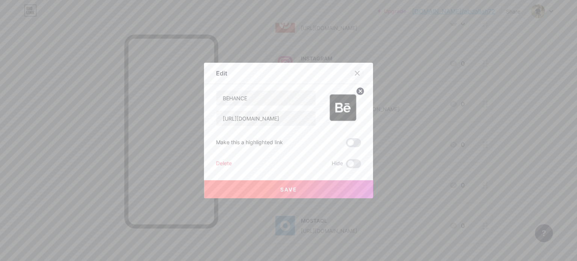
click at [356, 74] on icon at bounding box center [357, 73] width 6 height 6
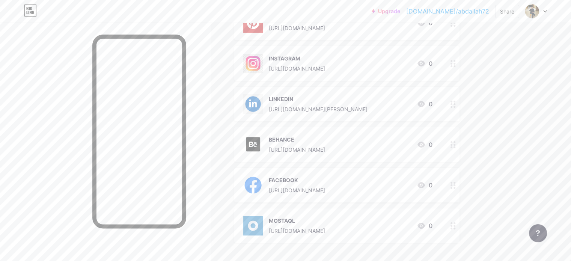
drag, startPoint x: 215, startPoint y: 111, endPoint x: 76, endPoint y: 82, distance: 142.4
click at [71, 82] on div at bounding box center [105, 153] width 210 height 261
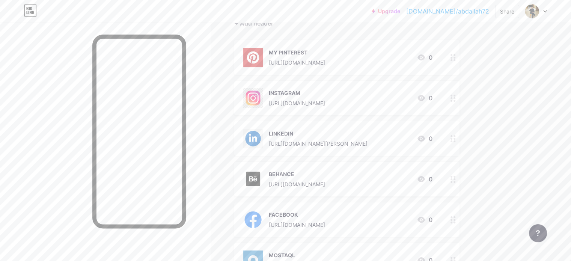
scroll to position [75, 0]
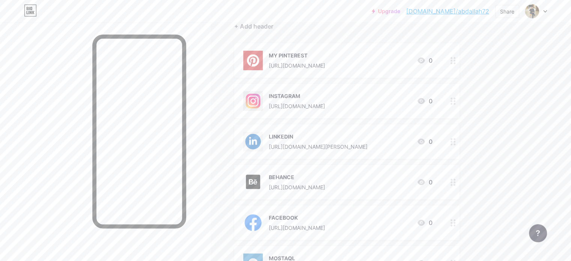
click at [460, 185] on div at bounding box center [453, 182] width 13 height 35
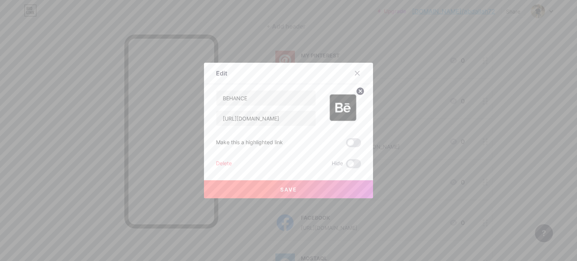
click at [216, 160] on div "Delete" at bounding box center [224, 163] width 16 height 9
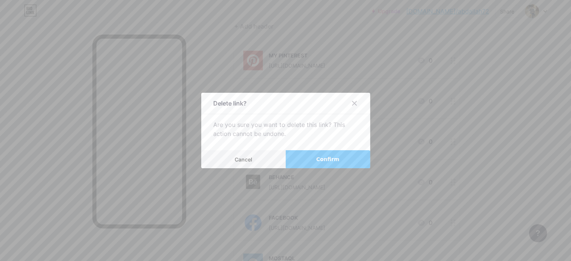
click at [313, 160] on button "Confirm" at bounding box center [328, 159] width 85 height 18
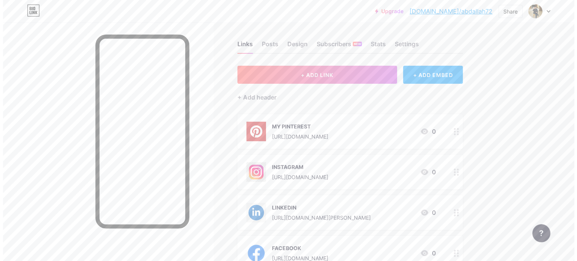
scroll to position [0, 0]
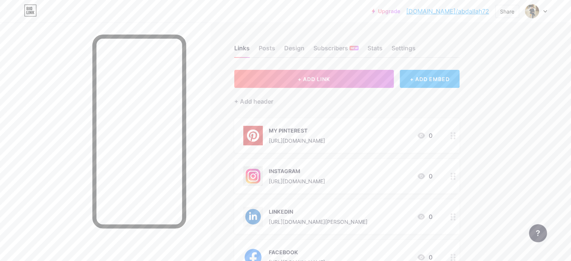
click at [460, 84] on div "+ ADD EMBED" at bounding box center [430, 79] width 60 height 18
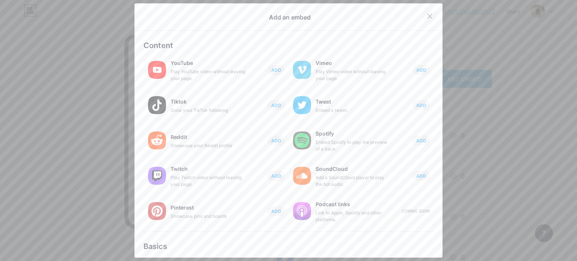
click at [427, 18] on icon at bounding box center [430, 16] width 6 height 6
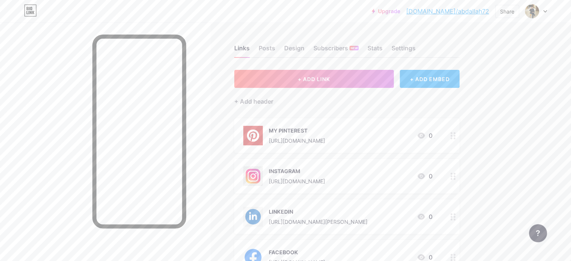
click at [540, 97] on div "Upgrade [DOMAIN_NAME]/abdall... [DOMAIN_NAME]/abdallah72 Share Switch accounts …" at bounding box center [285, 224] width 571 height 448
click at [314, 83] on button "+ ADD LINK" at bounding box center [314, 79] width 160 height 18
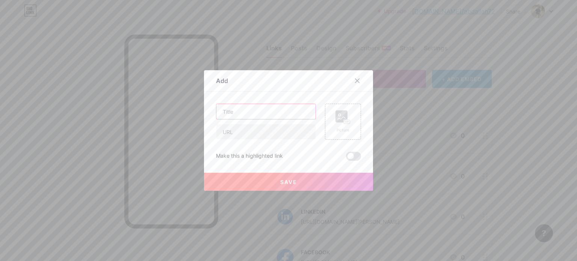
click at [278, 110] on input "text" at bounding box center [265, 111] width 99 height 15
type input "BEHANCE"
click at [282, 128] on input "text" at bounding box center [265, 131] width 99 height 15
click at [276, 135] on input "text" at bounding box center [265, 131] width 99 height 15
paste input "[URL][DOMAIN_NAME]"
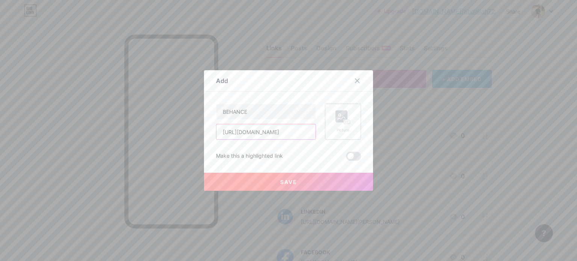
type input "[URL][DOMAIN_NAME]"
click at [347, 133] on div "Picture" at bounding box center [343, 122] width 36 height 36
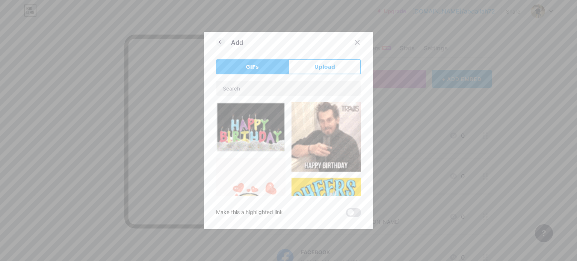
click at [320, 63] on span "Upload" at bounding box center [324, 67] width 21 height 8
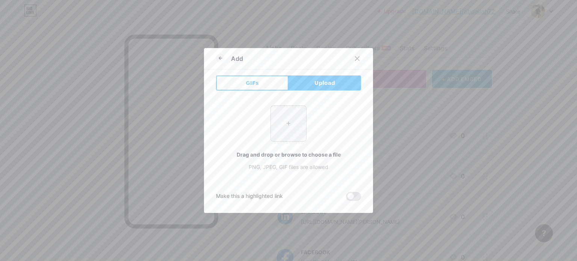
click at [296, 125] on input "file" at bounding box center [288, 123] width 35 height 35
type input "C:\fakepath\تنزيل.png"
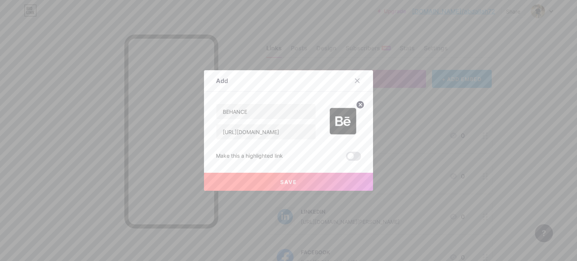
click at [351, 157] on span at bounding box center [353, 156] width 15 height 9
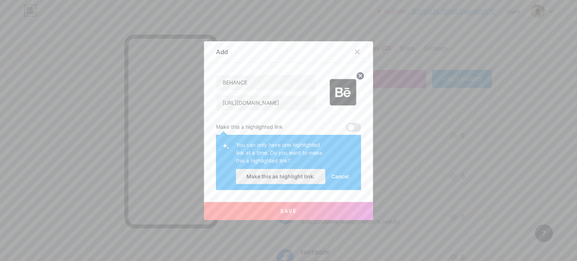
click at [298, 180] on button "Make this as highlight link." at bounding box center [280, 176] width 89 height 15
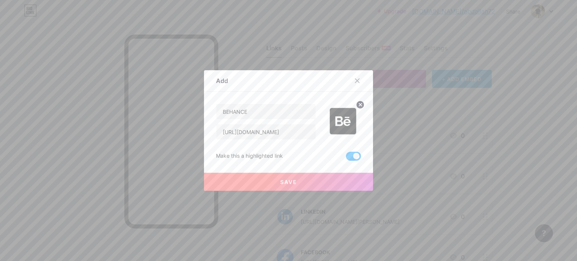
click at [291, 181] on span "Save" at bounding box center [288, 182] width 17 height 6
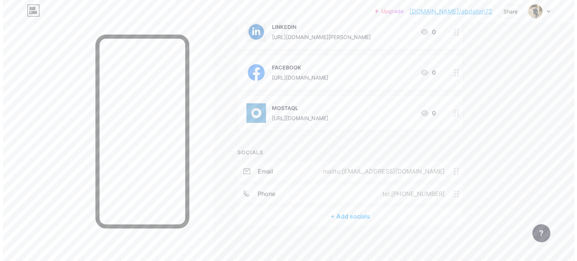
scroll to position [226, 0]
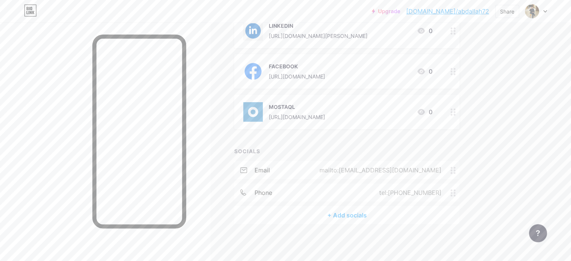
click at [377, 216] on div "+ Add socials" at bounding box center [346, 215] width 225 height 18
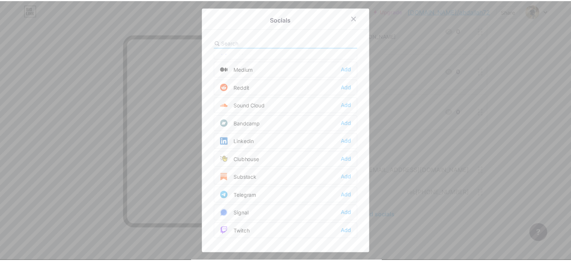
scroll to position [263, 0]
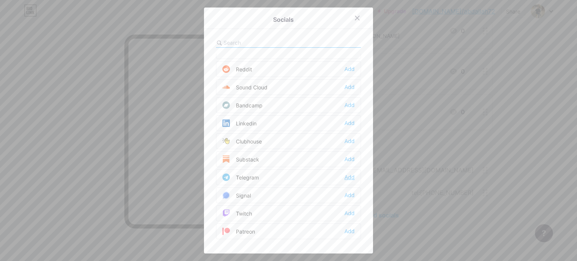
click at [351, 174] on div "Add" at bounding box center [349, 178] width 10 height 8
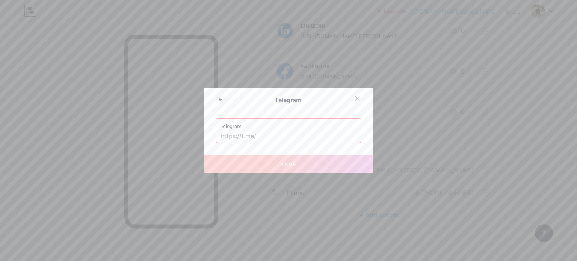
click at [277, 136] on input "text" at bounding box center [288, 136] width 135 height 13
type input "[PHONE_NUMBER]"
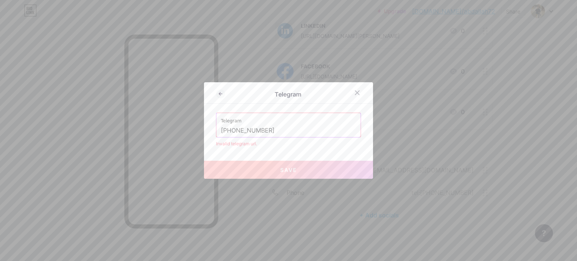
click at [278, 132] on input "[PHONE_NUMBER]" at bounding box center [288, 130] width 135 height 13
click at [249, 133] on input "[PHONE_NUMBER]" at bounding box center [288, 130] width 135 height 13
drag, startPoint x: 269, startPoint y: 132, endPoint x: 214, endPoint y: 131, distance: 54.5
click at [216, 131] on div "Telegram [PHONE_NUMBER]" at bounding box center [288, 125] width 144 height 24
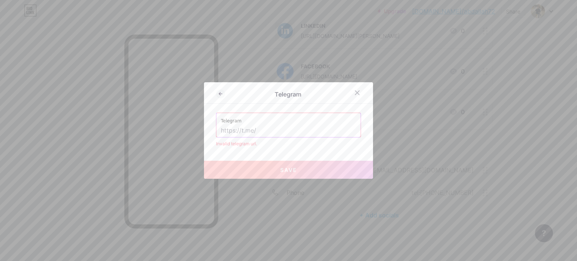
click at [266, 136] on input "text" at bounding box center [288, 130] width 135 height 13
paste input "@AIMARCHITECT"
type input "@AIMARCHITECT"
click at [274, 164] on button "Save" at bounding box center [288, 170] width 169 height 18
click at [276, 167] on button "Save" at bounding box center [288, 170] width 169 height 18
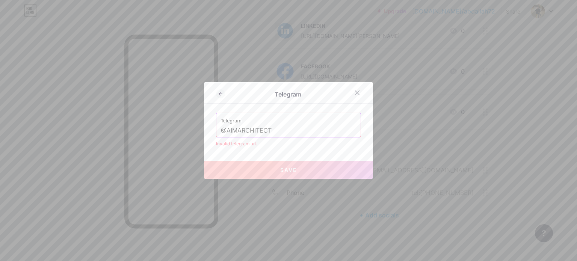
click at [233, 130] on input "@AIMARCHITECT" at bounding box center [288, 130] width 135 height 13
click at [354, 91] on icon at bounding box center [357, 93] width 6 height 6
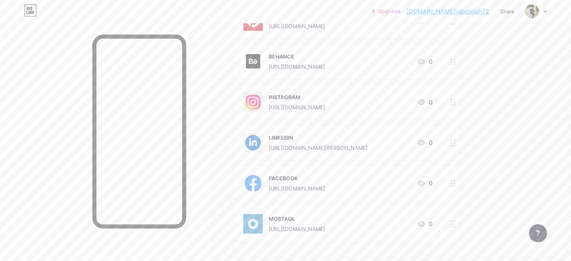
scroll to position [114, 0]
click at [325, 65] on div "[URL][DOMAIN_NAME]" at bounding box center [297, 67] width 56 height 8
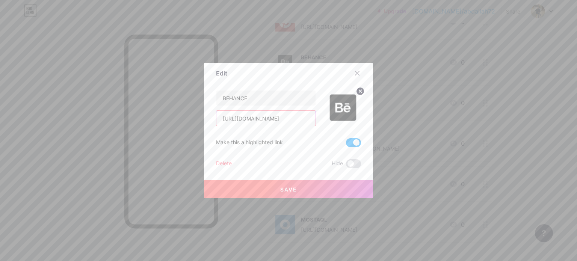
click at [288, 118] on input "[URL][DOMAIN_NAME]" at bounding box center [265, 118] width 99 height 15
click at [302, 118] on input "[URL][DOMAIN_NAME]" at bounding box center [265, 118] width 99 height 15
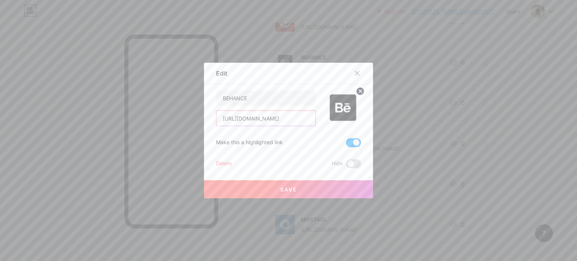
click at [302, 118] on input "[URL][DOMAIN_NAME]" at bounding box center [265, 118] width 99 height 15
click at [281, 119] on input "[URL][DOMAIN_NAME]" at bounding box center [265, 118] width 99 height 15
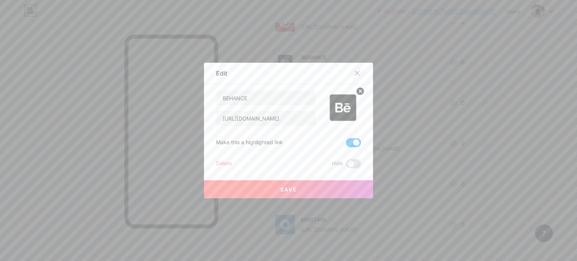
click at [355, 73] on icon at bounding box center [357, 73] width 4 height 4
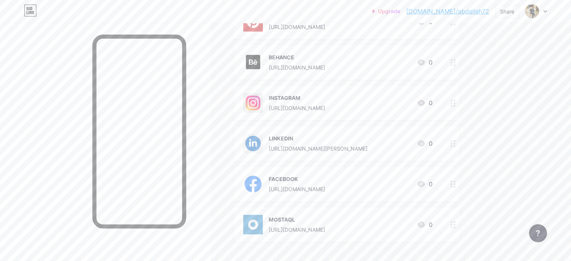
click at [403, 56] on div "BEHANCE [URL][DOMAIN_NAME] 0" at bounding box center [337, 63] width 189 height 20
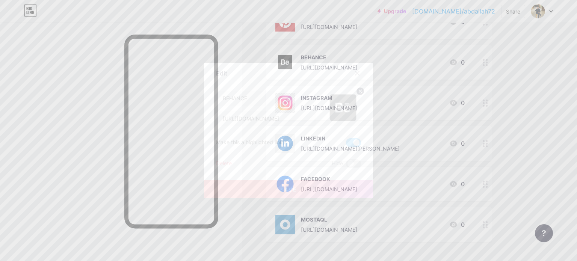
click at [227, 160] on div "Delete" at bounding box center [224, 163] width 16 height 9
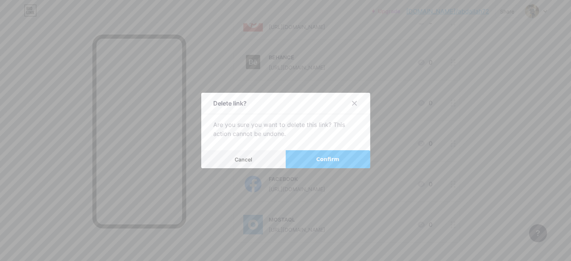
click at [317, 156] on span "Confirm" at bounding box center [327, 160] width 23 height 8
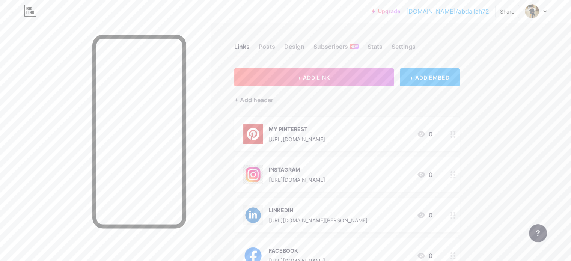
scroll to position [0, 0]
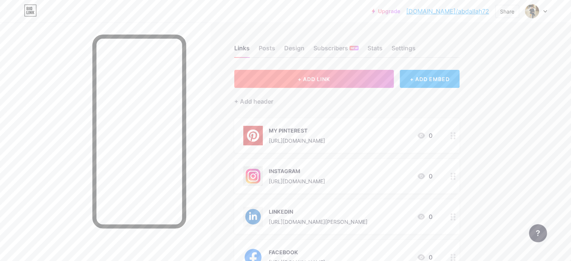
click at [394, 77] on button "+ ADD LINK" at bounding box center [314, 79] width 160 height 18
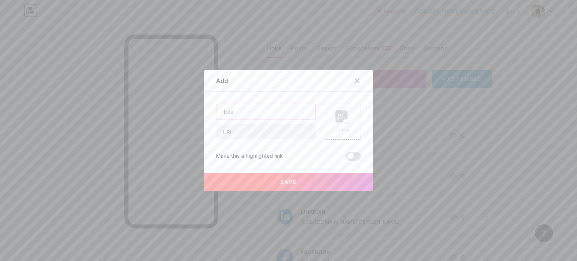
click at [234, 109] on input "text" at bounding box center [265, 111] width 99 height 15
type input "BEHANCE"
click at [239, 123] on div "BEHANCE" at bounding box center [266, 122] width 100 height 36
click at [241, 131] on input "text" at bounding box center [265, 131] width 99 height 15
paste input "[URL][DOMAIN_NAME]"
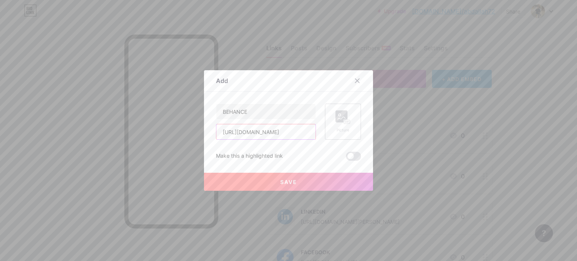
type input "[URL][DOMAIN_NAME]"
click at [335, 125] on div "Picture" at bounding box center [342, 121] width 15 height 23
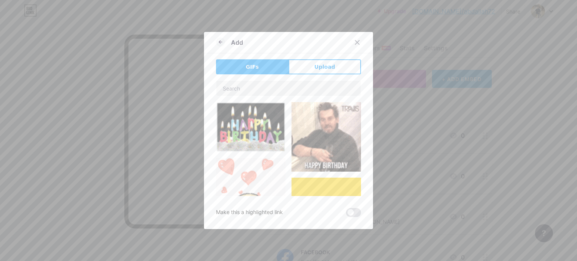
click at [319, 59] on div "Add GIFs Upload Content YouTube Play YouTube video without leaving your page. A…" at bounding box center [288, 130] width 169 height 197
click at [321, 69] on span "Upload" at bounding box center [324, 67] width 21 height 8
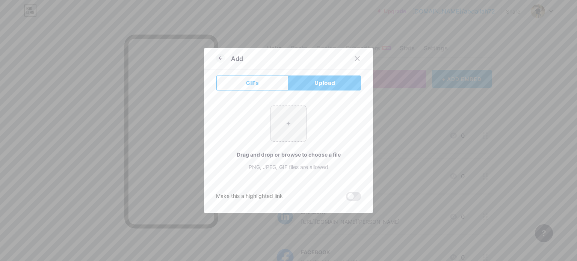
click at [294, 108] on input "file" at bounding box center [288, 123] width 35 height 35
type input "C:\fakepath\تنزيل.png"
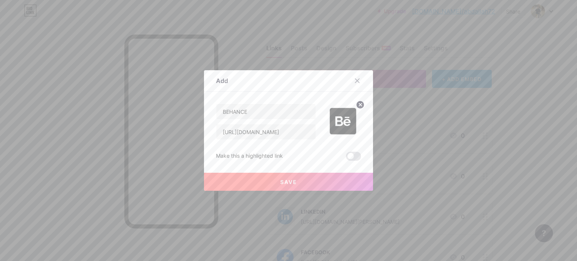
click at [293, 177] on button "Save" at bounding box center [288, 182] width 169 height 18
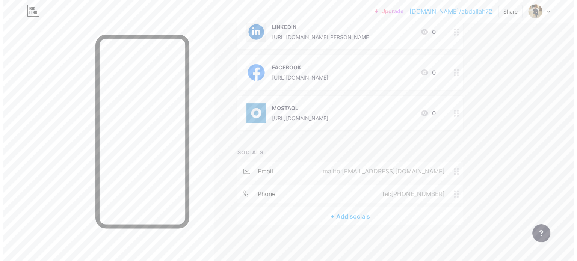
scroll to position [226, 0]
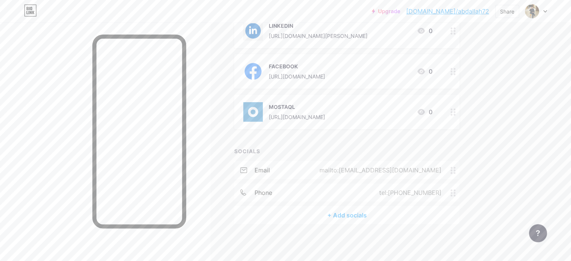
click at [371, 213] on div "+ Add socials" at bounding box center [346, 215] width 225 height 18
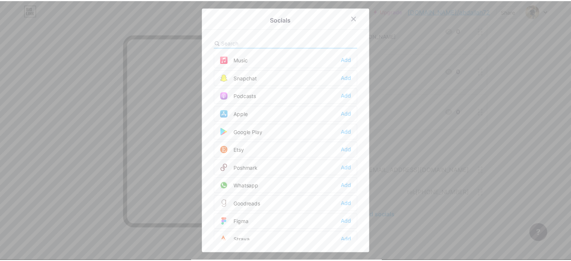
scroll to position [526, 0]
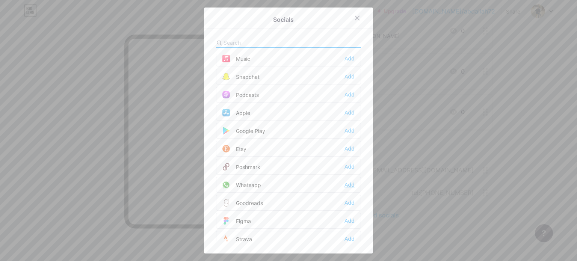
click at [347, 181] on div "Add" at bounding box center [349, 185] width 10 height 8
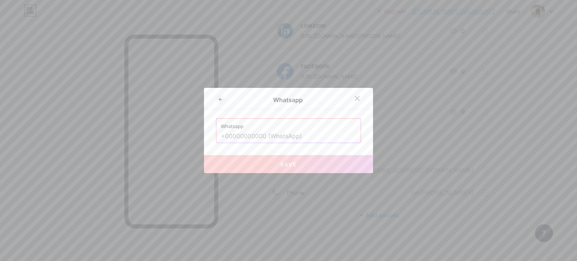
click at [273, 133] on input "text" at bounding box center [288, 136] width 135 height 13
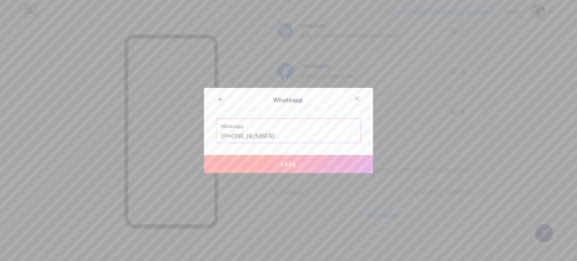
click at [282, 168] on button "Save" at bounding box center [288, 164] width 169 height 18
type input "[URL][DOMAIN_NAME][PHONE_NUMBER]"
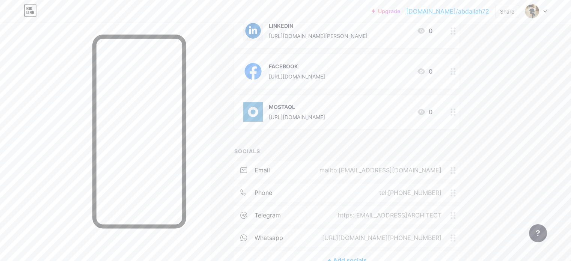
click at [451, 214] on div "https:[EMAIL_ADDRESS]ARCHITECT" at bounding box center [388, 215] width 125 height 9
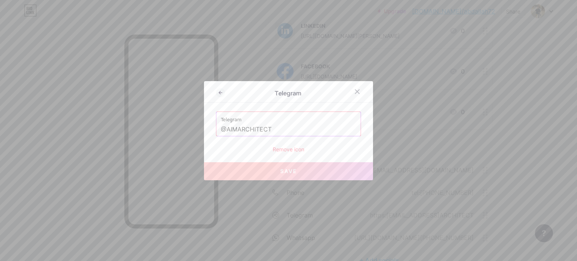
drag, startPoint x: 272, startPoint y: 130, endPoint x: 210, endPoint y: 127, distance: 62.8
click at [210, 127] on div "Telegram Telegram @AIMARCHITECT Remove icon Save" at bounding box center [288, 130] width 169 height 99
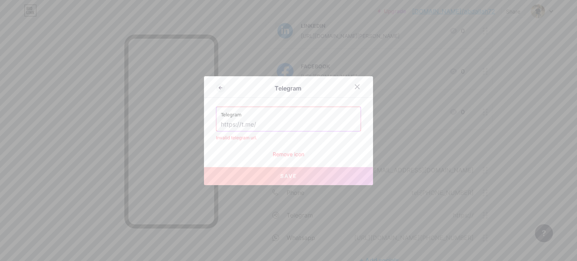
click at [253, 128] on input "text" at bounding box center [288, 124] width 135 height 13
click at [264, 125] on input "text" at bounding box center [288, 124] width 135 height 13
click at [262, 118] on input "text" at bounding box center [288, 124] width 135 height 13
type input "@AIMARCHITECT"
click at [291, 172] on button "Save" at bounding box center [288, 176] width 169 height 18
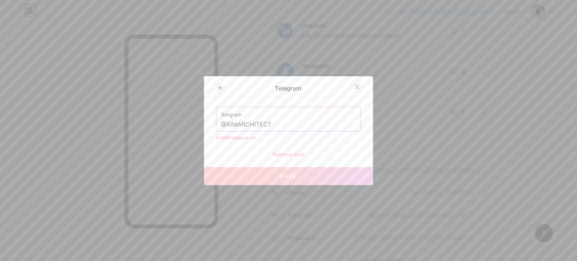
click at [356, 86] on icon at bounding box center [357, 87] width 6 height 6
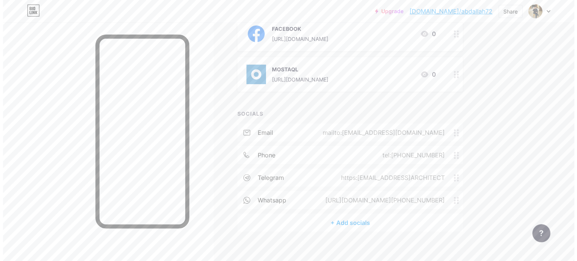
scroll to position [272, 0]
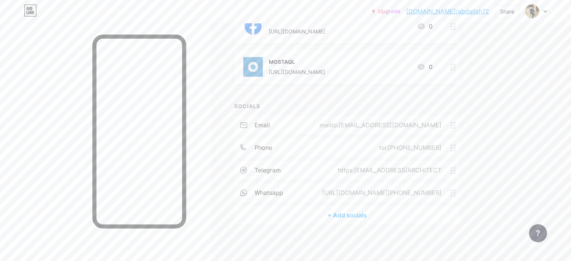
click at [371, 216] on div "+ Add socials" at bounding box center [346, 215] width 225 height 18
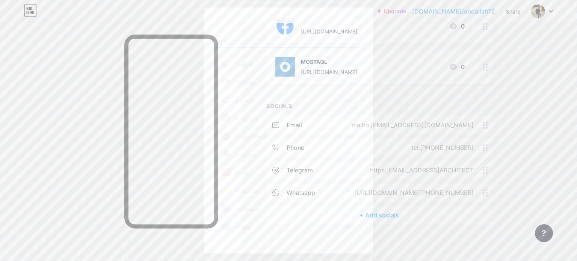
scroll to position [413, 0]
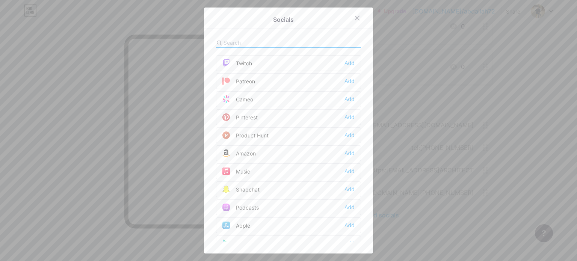
click at [353, 187] on div "Snapchat Add" at bounding box center [288, 189] width 145 height 16
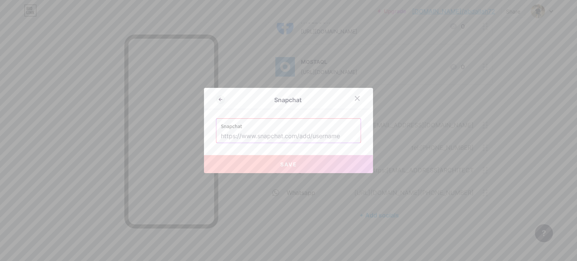
click at [289, 138] on input "text" at bounding box center [288, 136] width 135 height 13
click at [296, 139] on input "text" at bounding box center [288, 136] width 135 height 13
paste input "[URL][DOMAIN_NAME]"
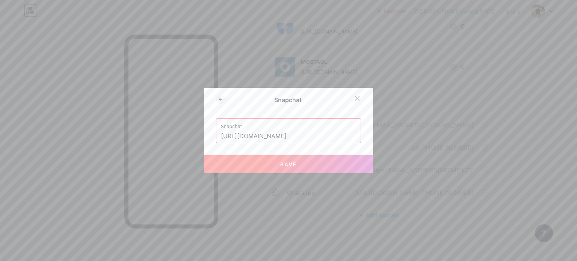
type input "[URL][DOMAIN_NAME]"
click at [303, 163] on button "Save" at bounding box center [288, 164] width 169 height 18
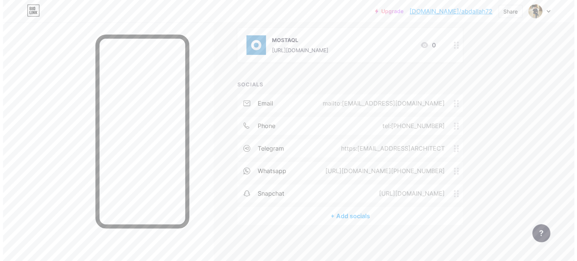
scroll to position [294, 0]
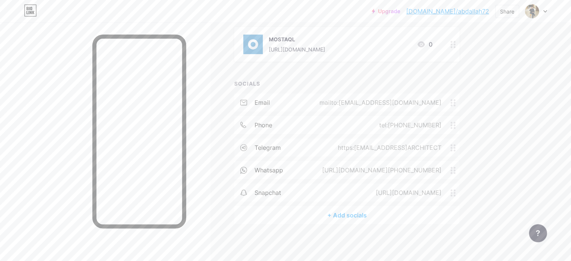
click at [377, 211] on div "+ Add socials" at bounding box center [346, 215] width 225 height 18
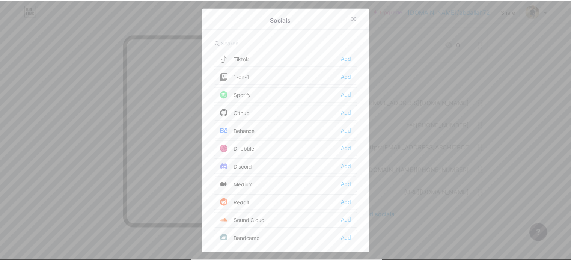
scroll to position [107, 0]
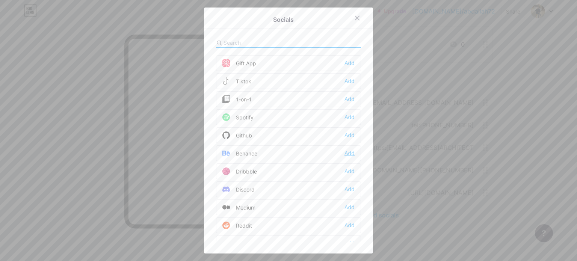
click at [346, 151] on div "Add" at bounding box center [349, 153] width 10 height 8
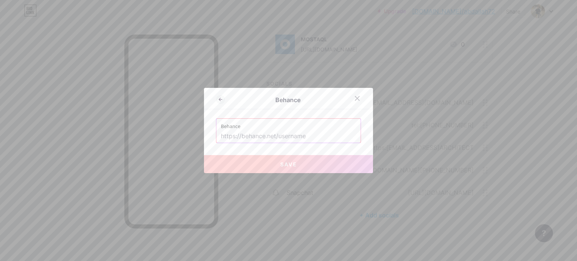
click at [266, 138] on input "text" at bounding box center [288, 136] width 135 height 13
paste input "[URL][DOMAIN_NAME]"
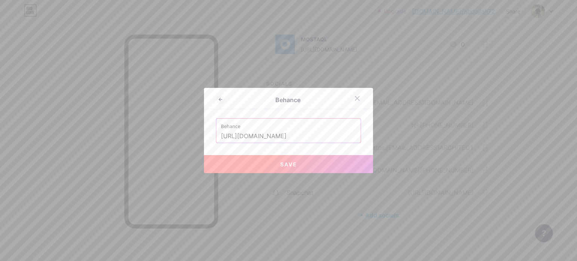
type input "[URL][DOMAIN_NAME]"
click at [284, 160] on button "Save" at bounding box center [288, 164] width 169 height 18
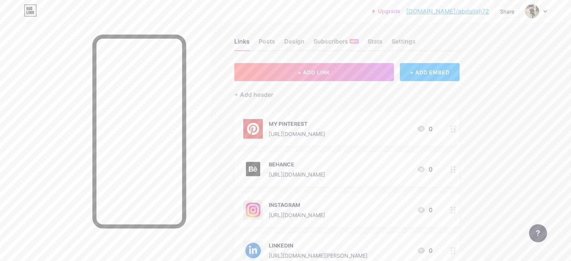
scroll to position [0, 0]
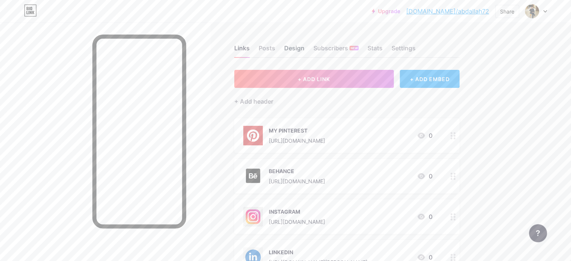
click at [305, 45] on div "Design" at bounding box center [294, 51] width 20 height 14
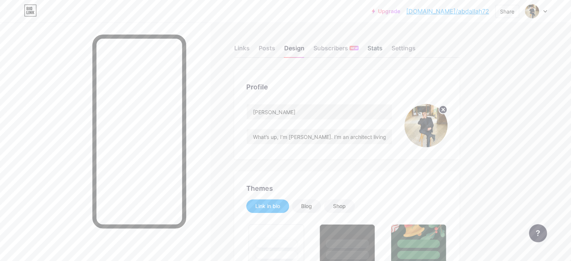
click at [383, 50] on div "Stats" at bounding box center [375, 51] width 15 height 14
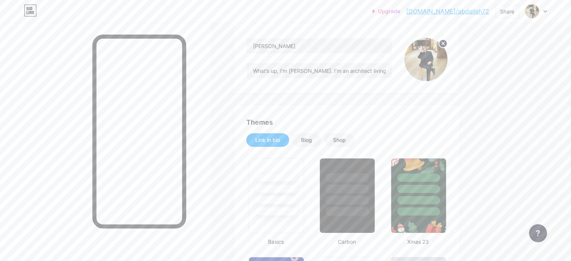
scroll to position [75, 0]
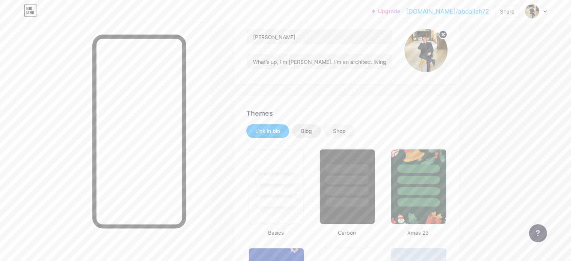
click at [312, 128] on div "Blog" at bounding box center [306, 131] width 11 height 8
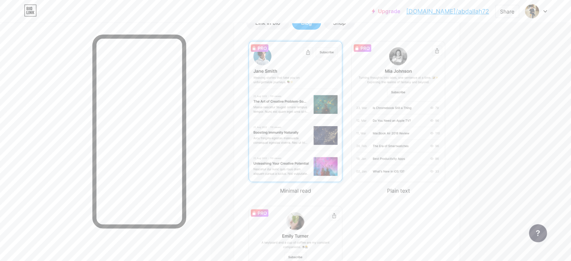
scroll to position [188, 0]
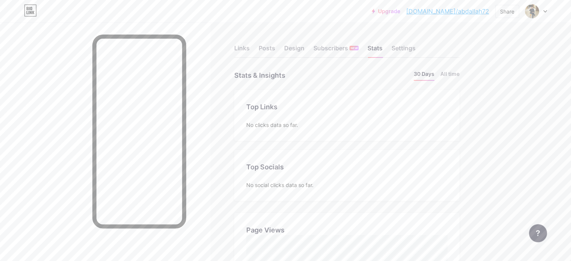
scroll to position [261, 571]
click at [416, 45] on div "Settings" at bounding box center [404, 51] width 24 height 14
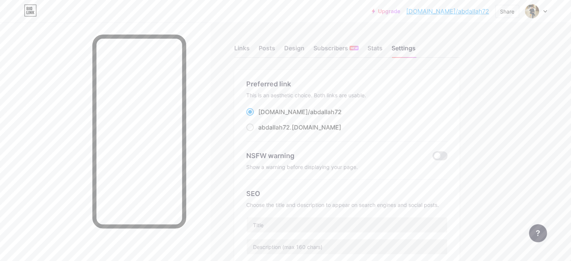
click at [548, 12] on div "Upgrade [DOMAIN_NAME]/abdall... [DOMAIN_NAME]/abdallah72 Share Switch accounts …" at bounding box center [285, 12] width 571 height 14
click at [546, 10] on icon at bounding box center [546, 11] width 4 height 3
click at [498, 14] on div "Share" at bounding box center [507, 11] width 24 height 13
click at [485, 57] on div "Get my QR code" at bounding box center [463, 57] width 112 height 18
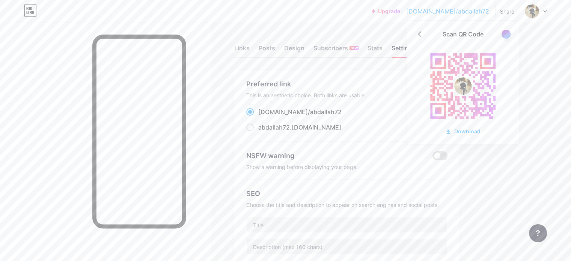
click at [468, 130] on div "Download" at bounding box center [462, 131] width 35 height 8
click at [508, 34] on div at bounding box center [505, 33] width 9 height 9
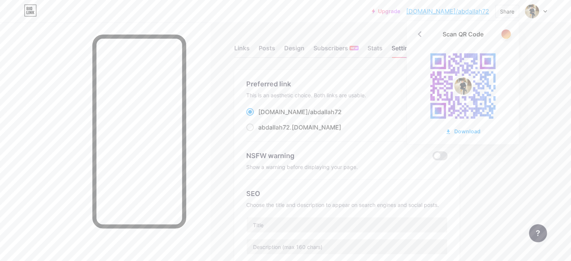
click at [508, 34] on div at bounding box center [505, 33] width 9 height 9
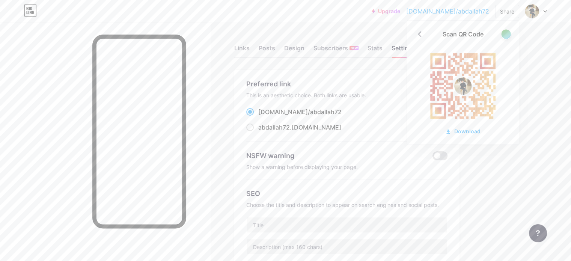
click at [508, 34] on div at bounding box center [505, 33] width 9 height 9
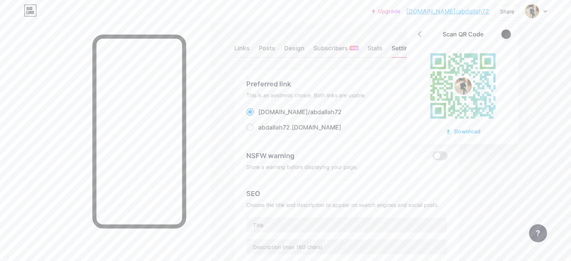
click at [508, 34] on div at bounding box center [505, 33] width 9 height 9
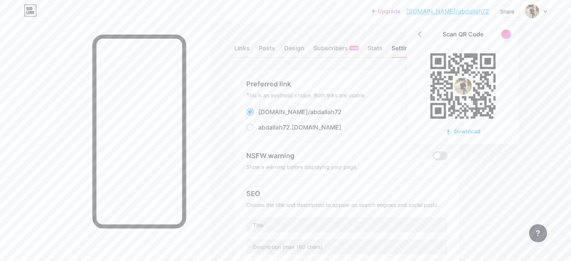
click at [508, 34] on div at bounding box center [505, 33] width 9 height 9
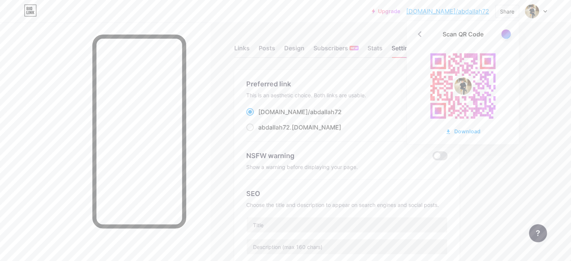
click at [508, 34] on div at bounding box center [505, 33] width 9 height 9
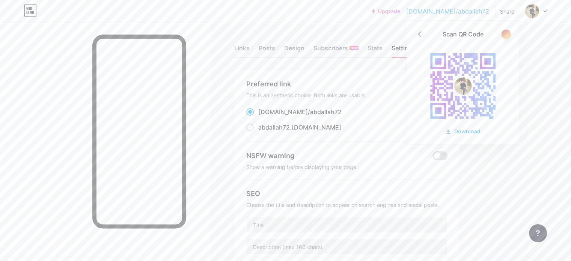
click at [508, 34] on div at bounding box center [505, 33] width 9 height 9
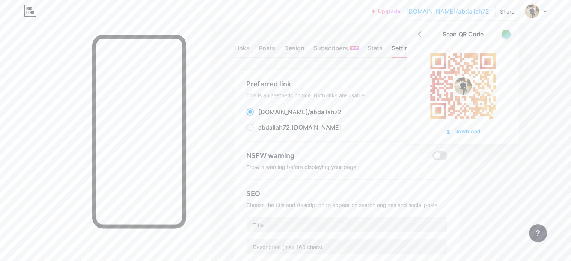
drag, startPoint x: 507, startPoint y: 37, endPoint x: 497, endPoint y: 38, distance: 10.5
click at [497, 38] on div "Scan QR Code Download" at bounding box center [463, 83] width 112 height 124
click at [505, 36] on div at bounding box center [505, 33] width 9 height 9
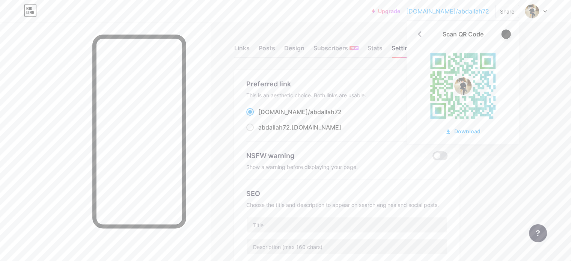
click at [505, 36] on div at bounding box center [505, 33] width 9 height 9
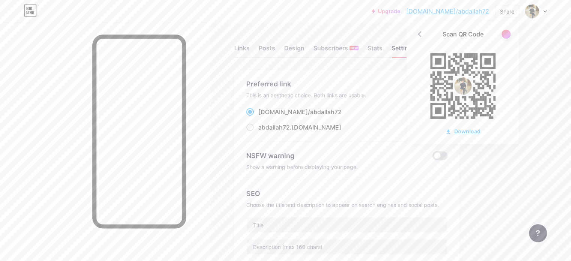
click at [476, 129] on div "Download" at bounding box center [462, 131] width 35 height 8
click at [210, 24] on div at bounding box center [105, 153] width 210 height 261
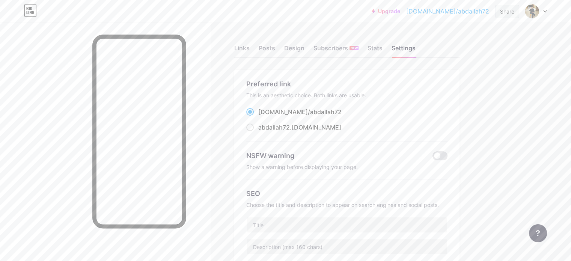
click at [519, 13] on div "Share" at bounding box center [507, 11] width 24 height 13
click at [506, 57] on icon at bounding box center [508, 56] width 9 height 9
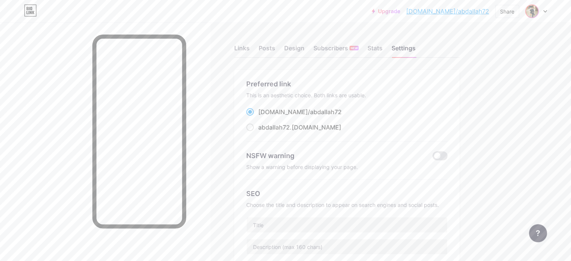
click at [530, 12] on img at bounding box center [532, 11] width 12 height 12
click at [488, 43] on div "[PERSON_NAME]" at bounding box center [505, 45] width 58 height 6
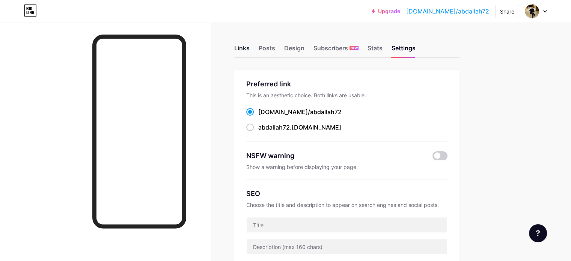
click at [250, 48] on div "Links" at bounding box center [241, 51] width 15 height 14
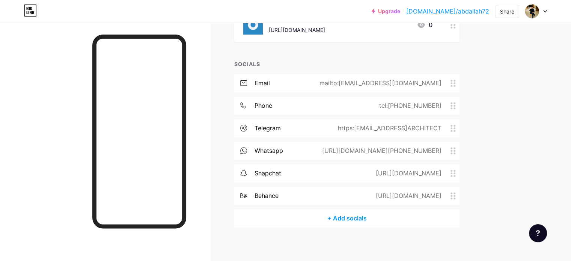
scroll to position [317, 0]
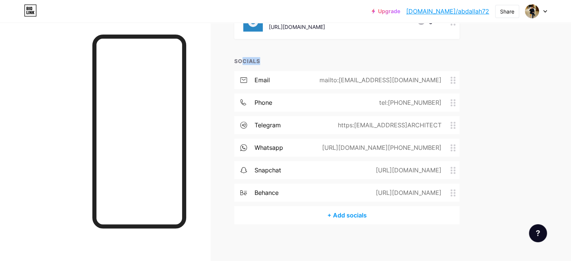
drag, startPoint x: 292, startPoint y: 58, endPoint x: 276, endPoint y: 60, distance: 16.3
click at [276, 60] on div "SOCIALS" at bounding box center [346, 61] width 225 height 8
click at [281, 60] on div "SOCIALS" at bounding box center [346, 61] width 225 height 8
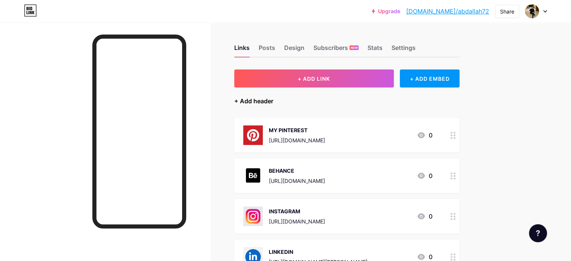
scroll to position [0, 0]
click at [252, 22] on div "Upgrade [DOMAIN_NAME]/abdall... [DOMAIN_NAME]/abdallah72 Share Switch accounts …" at bounding box center [285, 11] width 571 height 23
